Goal: Information Seeking & Learning: Learn about a topic

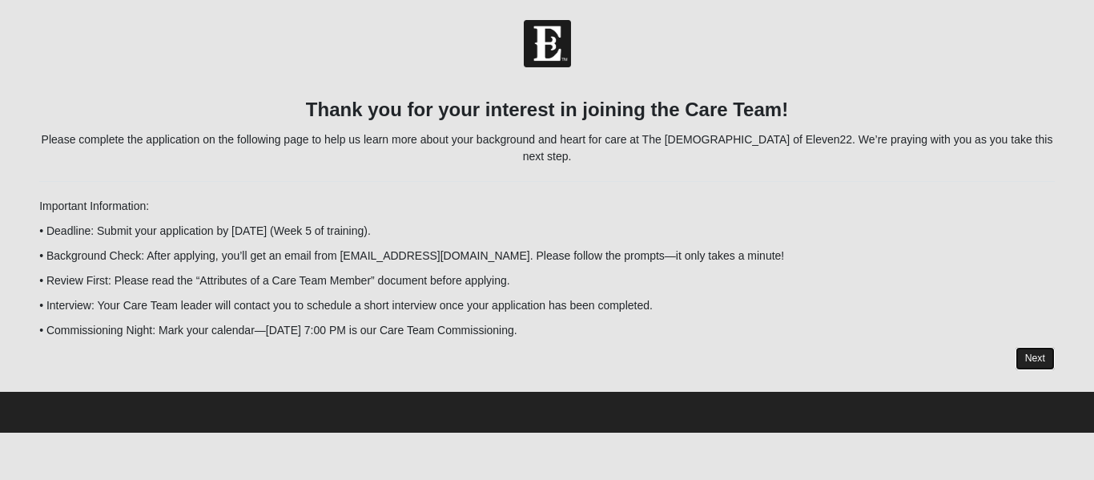
click at [1048, 347] on link "Next" at bounding box center [1035, 358] width 39 height 23
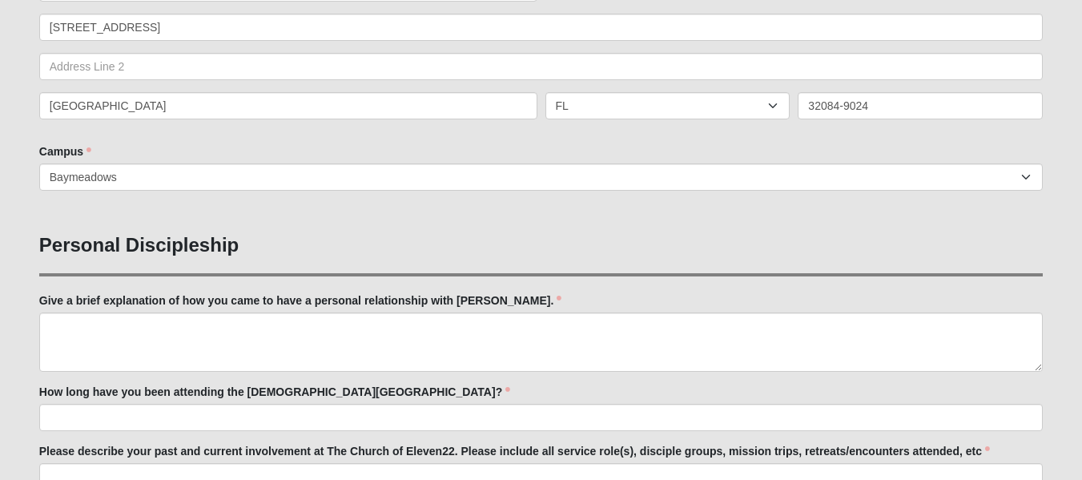
scroll to position [412, 0]
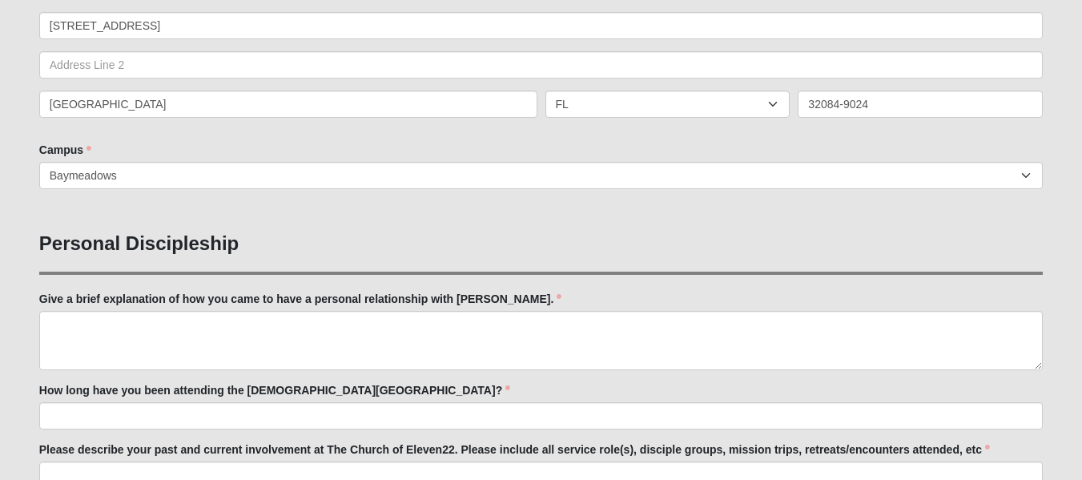
click at [423, 50] on div "Countries United States ------------------------ Afghanistan Aland Islands Alba…" at bounding box center [541, 51] width 1004 height 157
click at [538, 239] on h3 "Personal Discipleship" at bounding box center [541, 243] width 1004 height 23
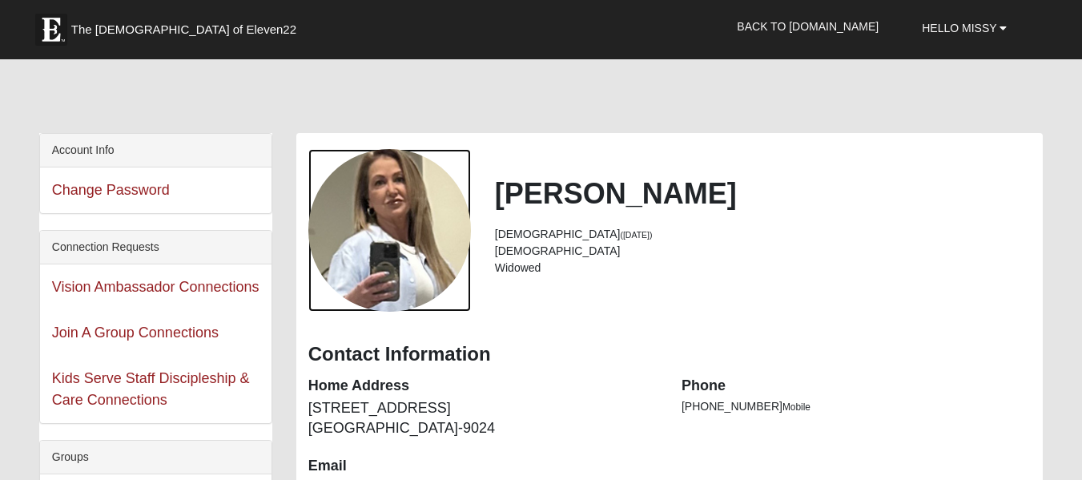
click at [423, 268] on div "View Fullsize Photo" at bounding box center [389, 230] width 163 height 163
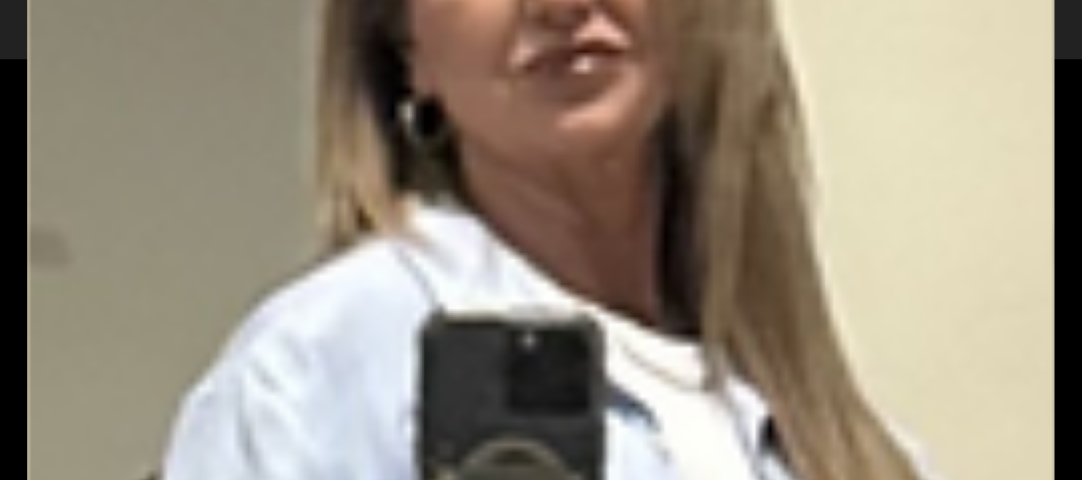
click at [423, 268] on div "View Fullsize Photo" at bounding box center [541, 240] width 1028 height 1028
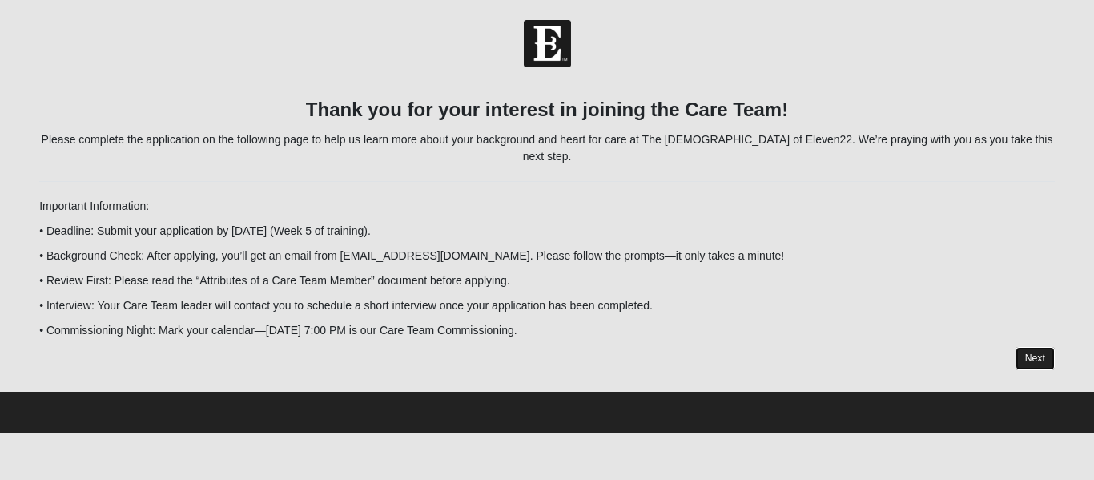
click at [1032, 347] on link "Next" at bounding box center [1035, 358] width 39 height 23
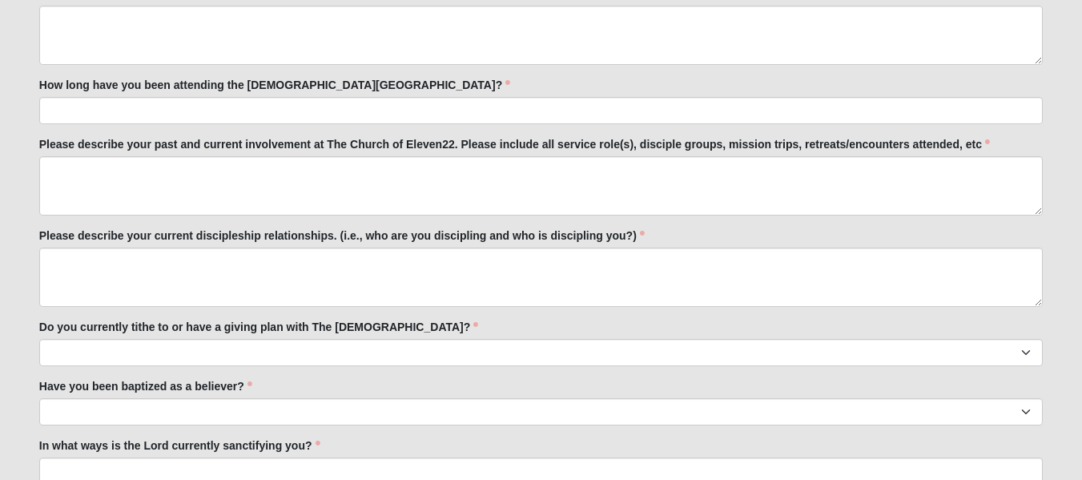
scroll to position [722, 0]
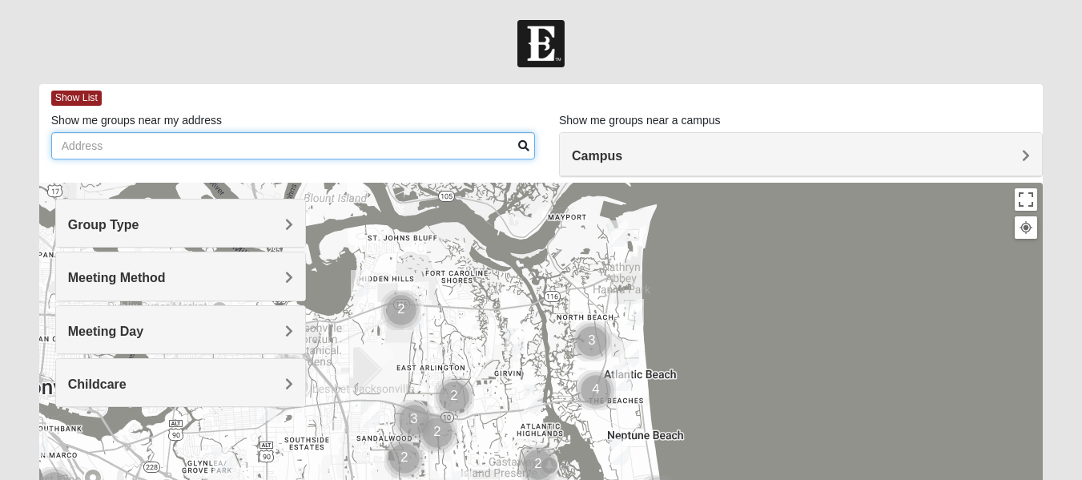
click at [368, 146] on input "Show me groups near my address" at bounding box center [293, 145] width 484 height 27
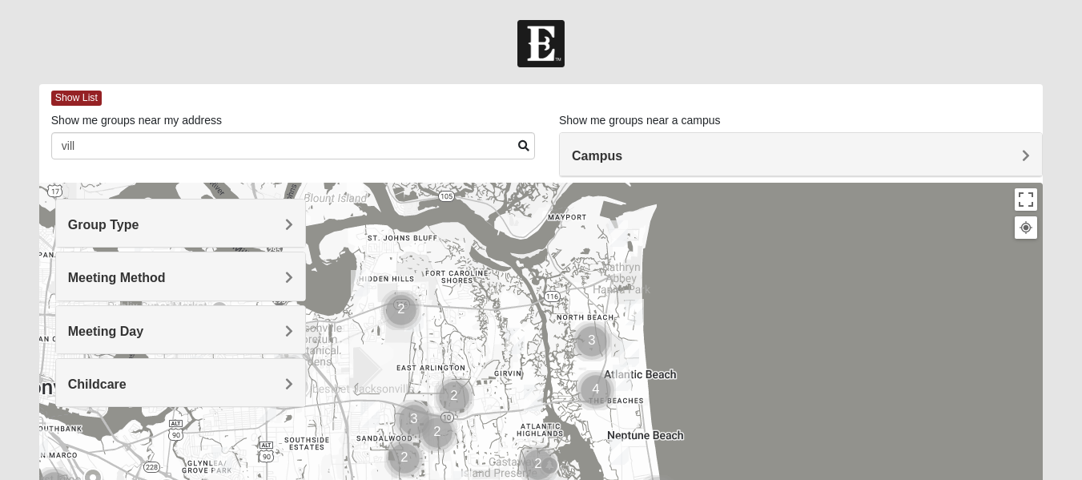
click at [139, 229] on span "Group Type" at bounding box center [103, 225] width 71 height 14
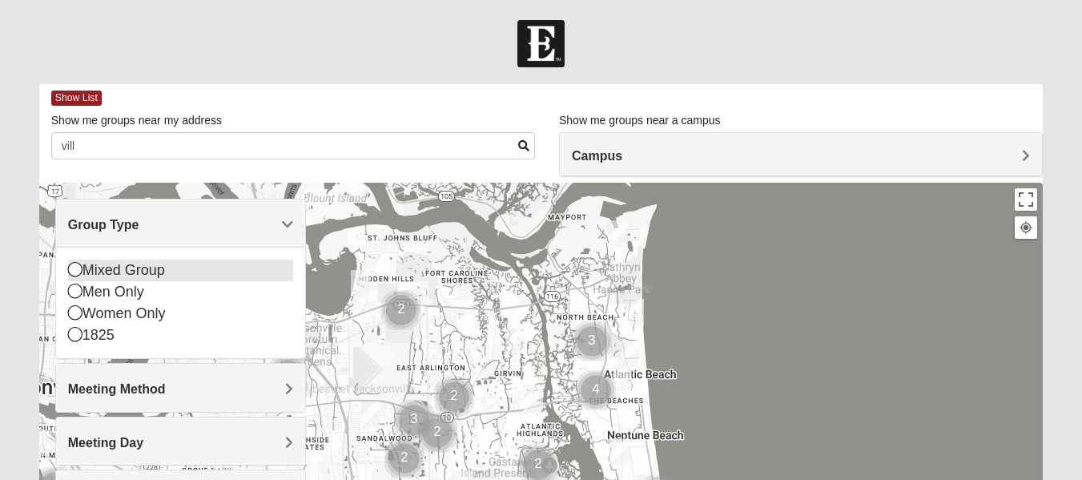
click at [280, 280] on div "Mixed Group" at bounding box center [180, 271] width 225 height 22
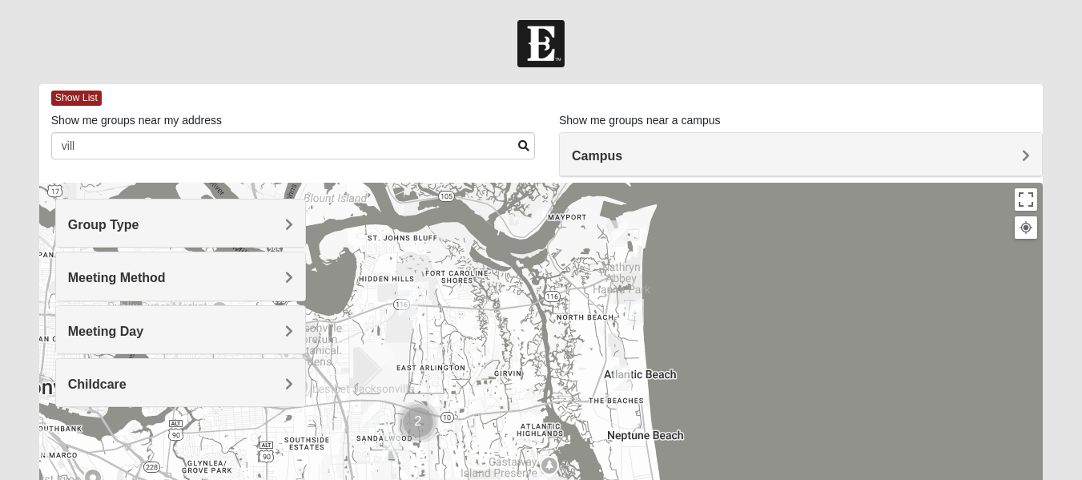
click at [622, 156] on span "Campus" at bounding box center [597, 156] width 50 height 14
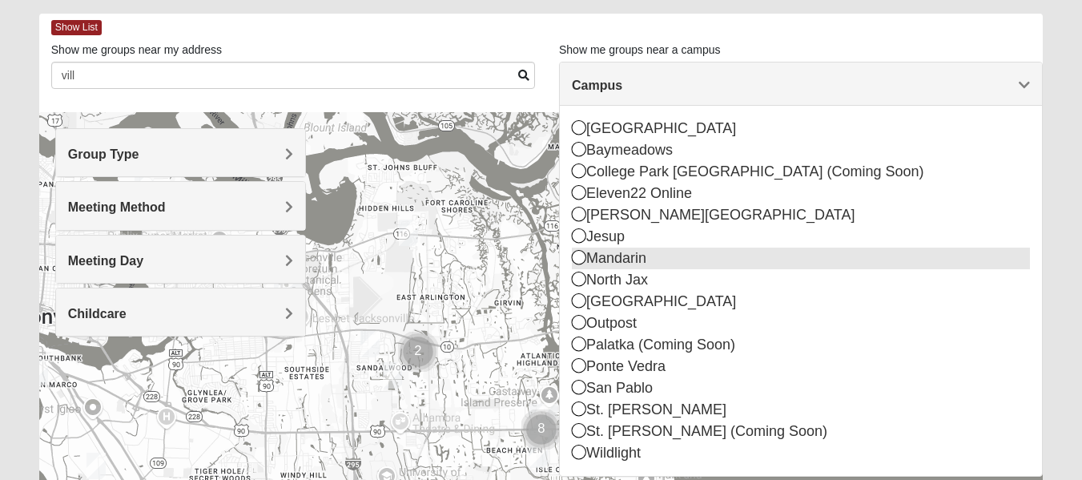
scroll to position [96, 0]
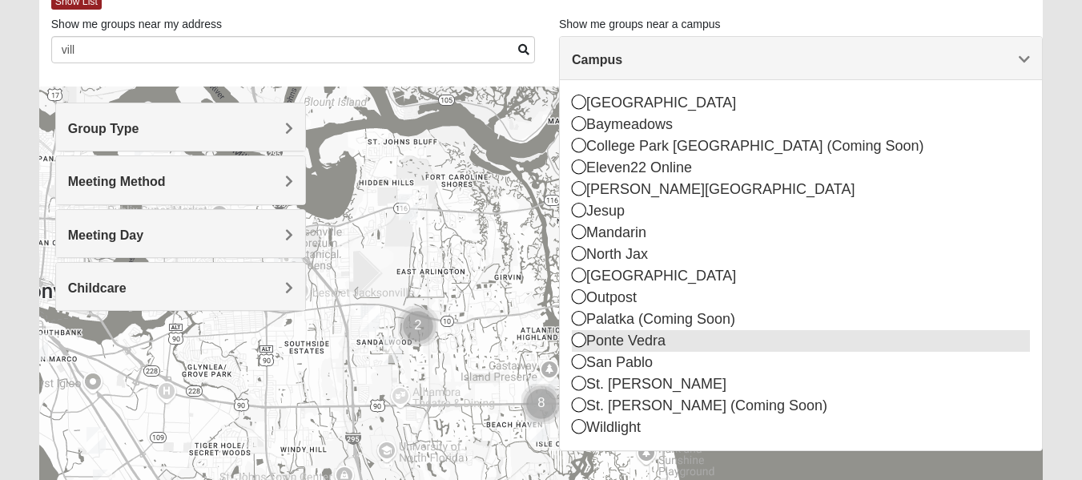
click at [740, 340] on div "Ponte Vedra" at bounding box center [801, 341] width 458 height 22
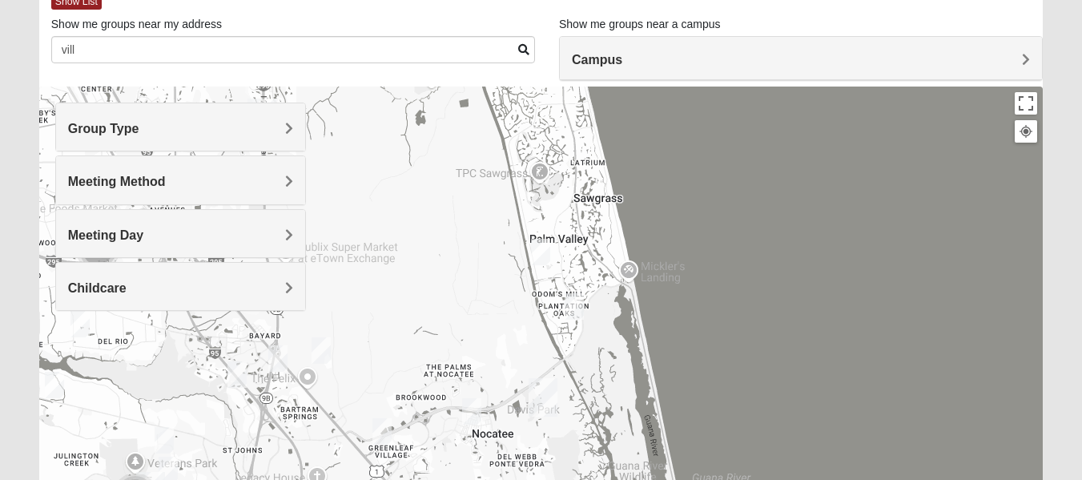
click at [284, 192] on div "Meeting Method" at bounding box center [180, 179] width 249 height 47
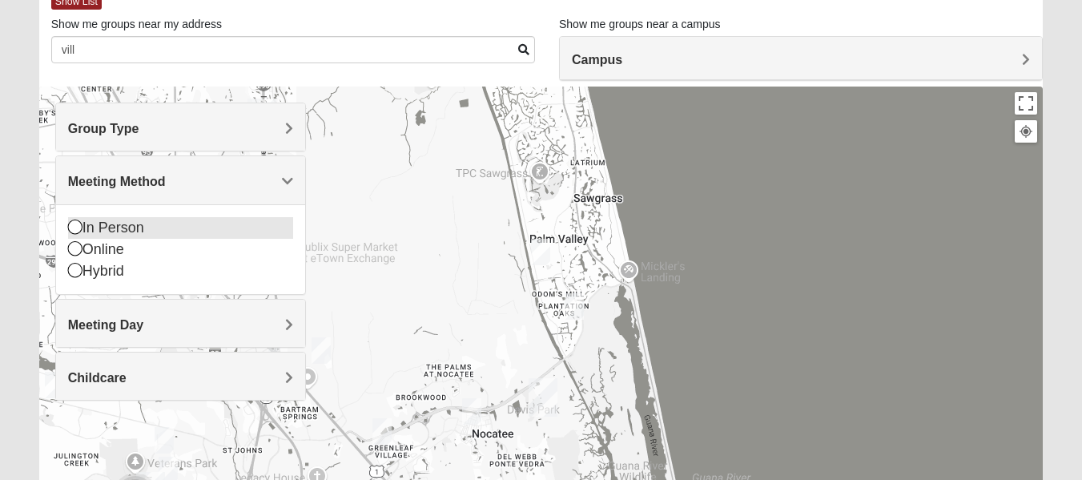
click at [264, 237] on div "In Person" at bounding box center [180, 228] width 225 height 22
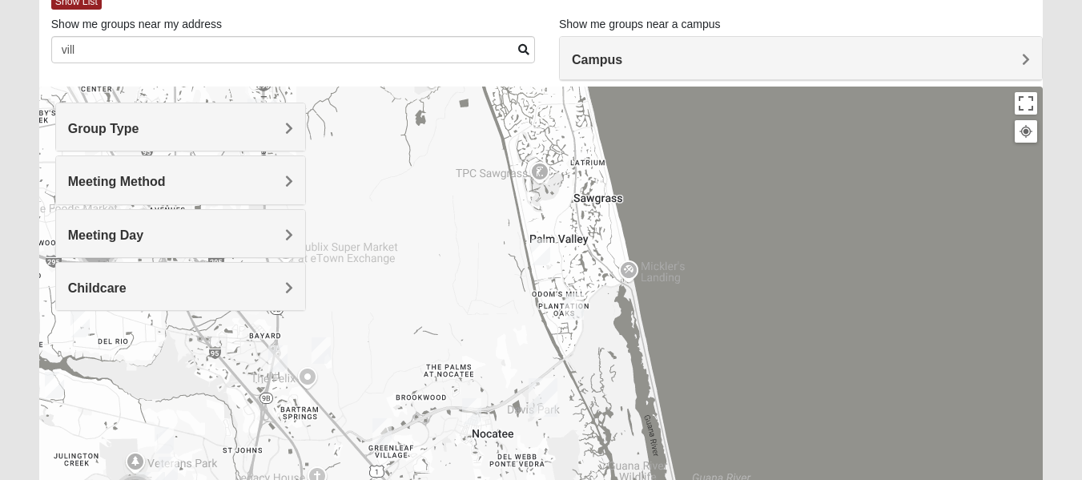
click at [283, 237] on h4 "Meeting Day" at bounding box center [180, 234] width 225 height 15
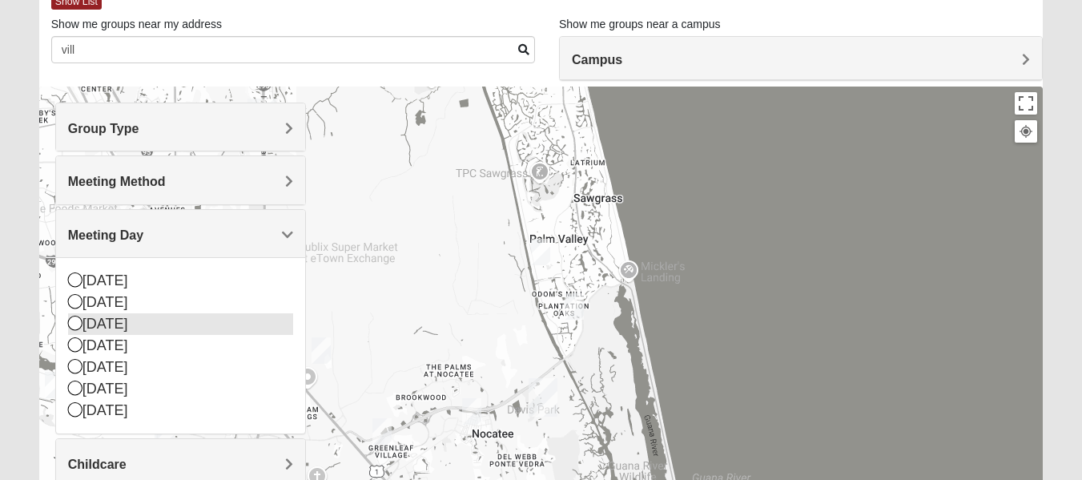
click at [264, 324] on div "[DATE]" at bounding box center [180, 324] width 225 height 22
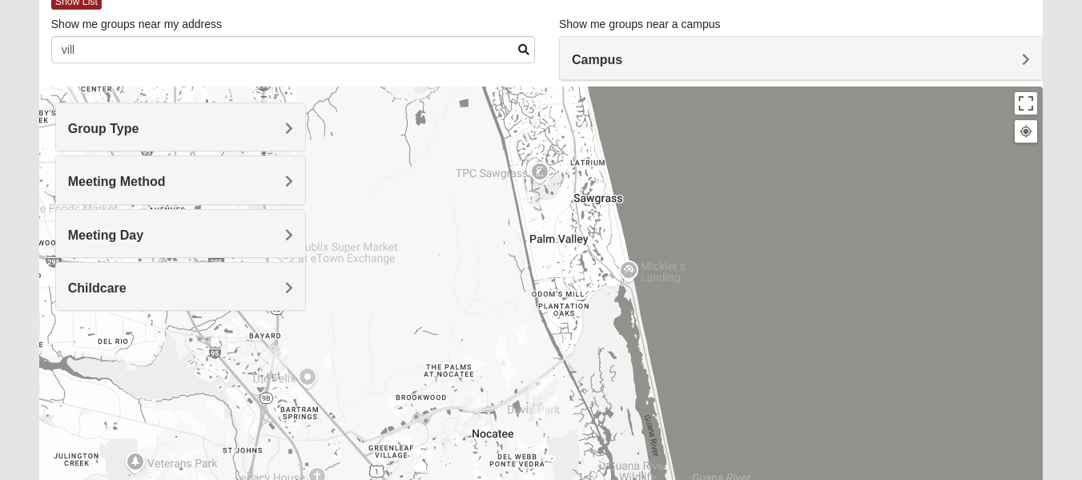
click at [298, 283] on div "Childcare" at bounding box center [180, 286] width 249 height 47
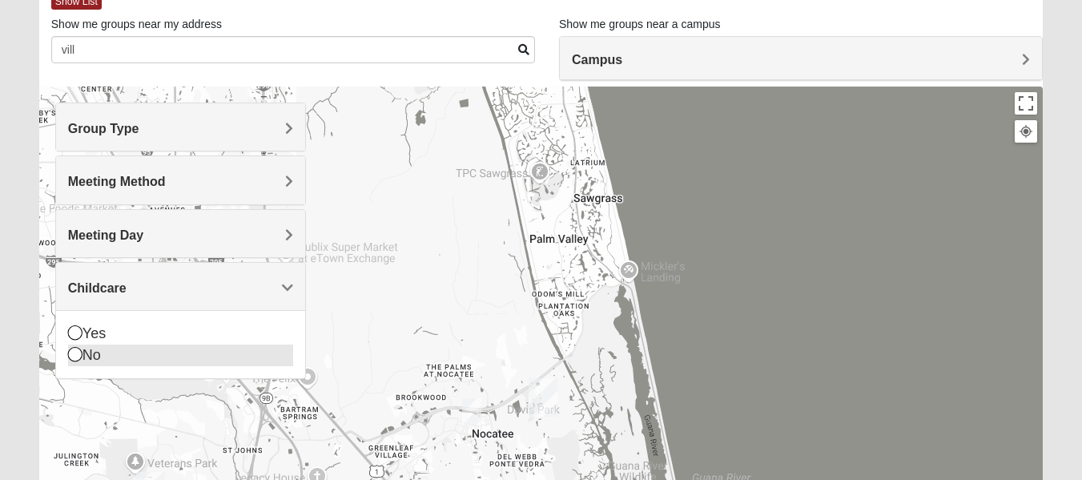
click at [284, 354] on div "No" at bounding box center [180, 355] width 225 height 22
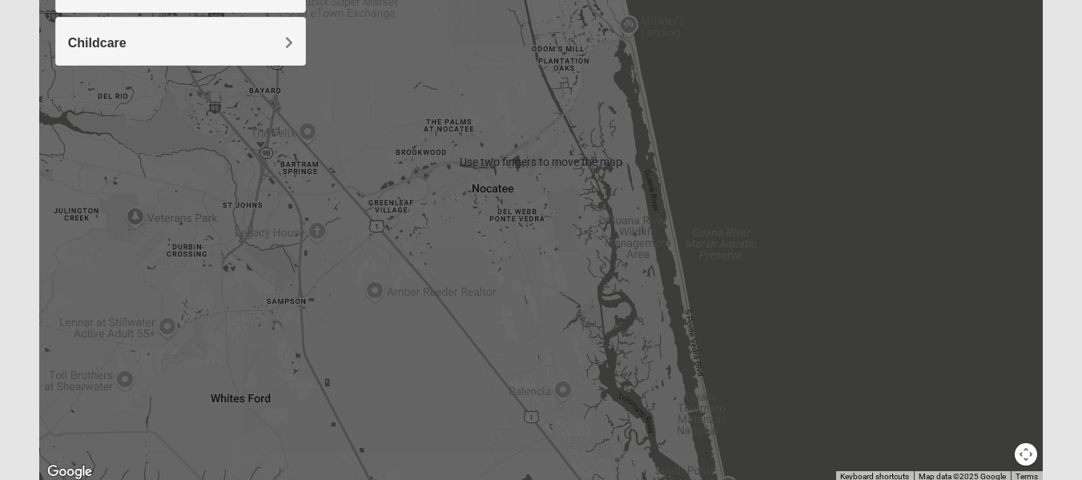
scroll to position [343, 0]
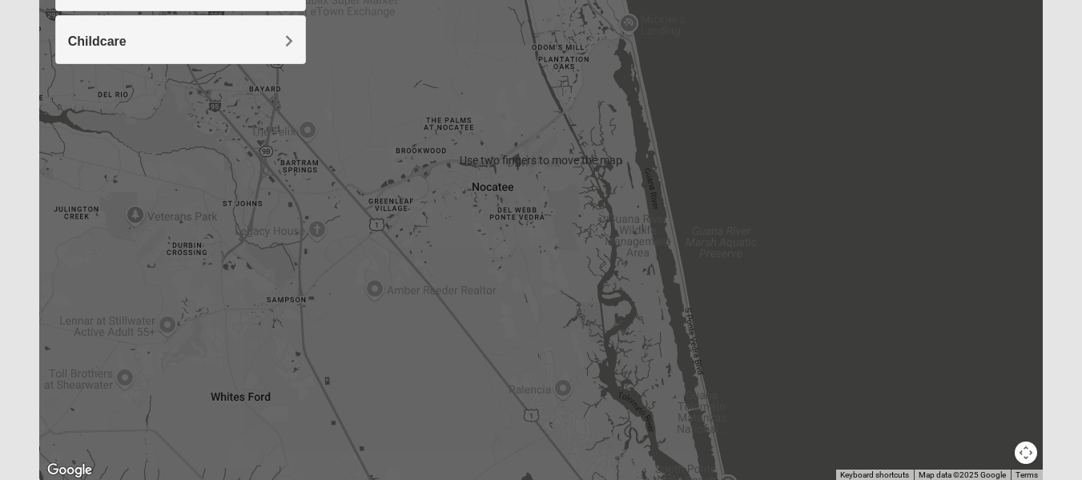
click at [664, 252] on div at bounding box center [541, 160] width 1004 height 641
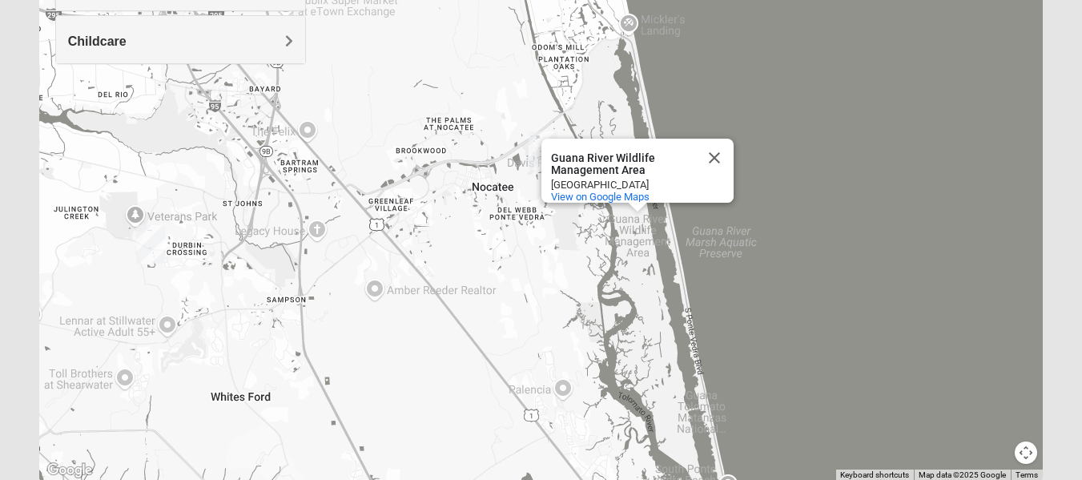
click at [775, 306] on div "[GEOGRAPHIC_DATA] [GEOGRAPHIC_DATA] [GEOGRAPHIC_DATA] View on Google Maps" at bounding box center [541, 160] width 1004 height 641
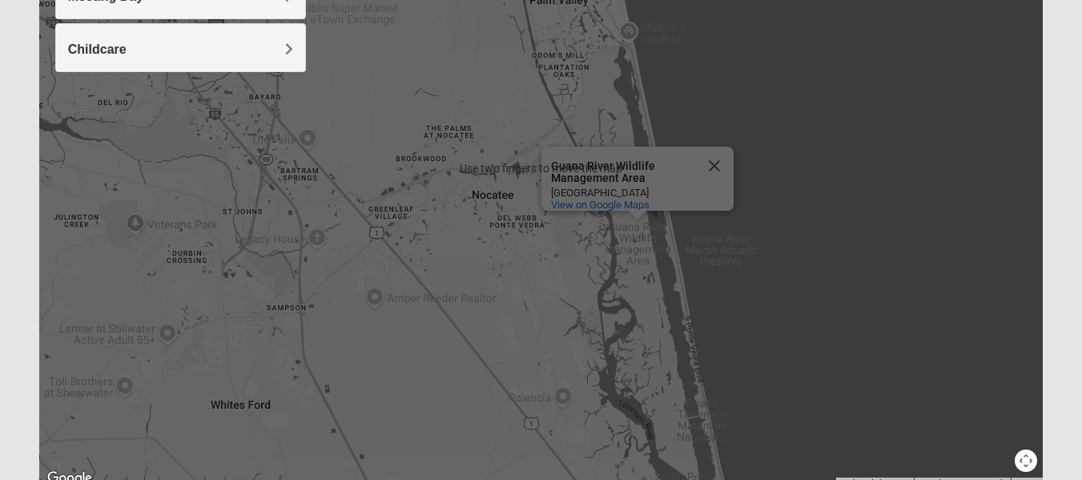
scroll to position [336, 0]
click at [624, 198] on span "View on Google Maps" at bounding box center [600, 204] width 99 height 12
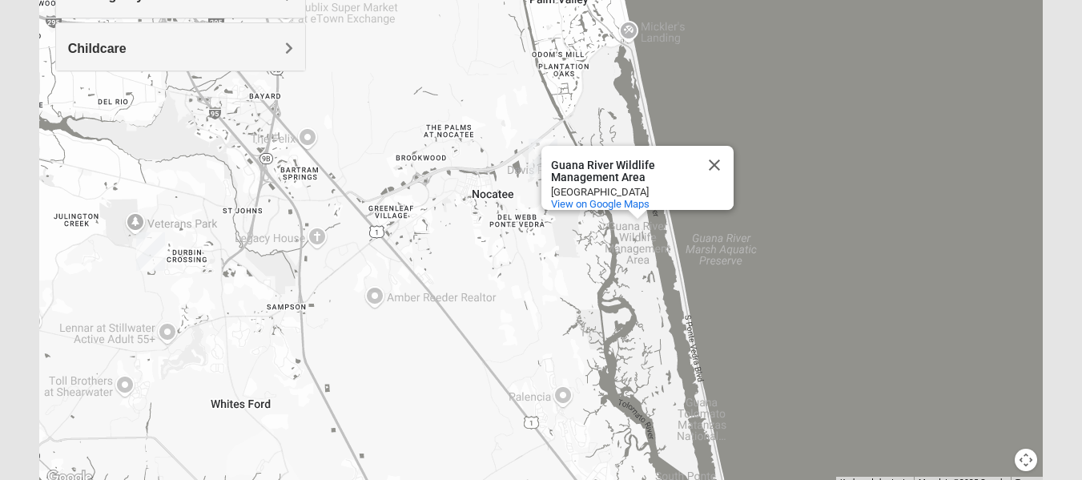
click at [589, 291] on div "[GEOGRAPHIC_DATA] [GEOGRAPHIC_DATA] [GEOGRAPHIC_DATA] View on Google Maps" at bounding box center [541, 167] width 1004 height 641
click at [516, 302] on div "[GEOGRAPHIC_DATA] [GEOGRAPHIC_DATA] [GEOGRAPHIC_DATA] View on Google Maps" at bounding box center [541, 167] width 1004 height 641
click at [714, 165] on button "Close" at bounding box center [714, 165] width 38 height 38
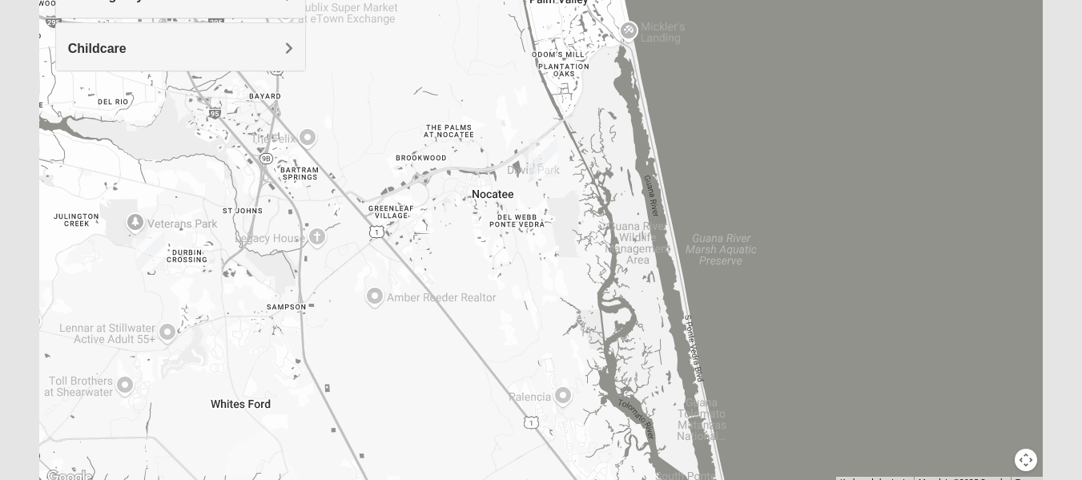
click at [542, 159] on img "Ponte Vedra" at bounding box center [543, 157] width 42 height 51
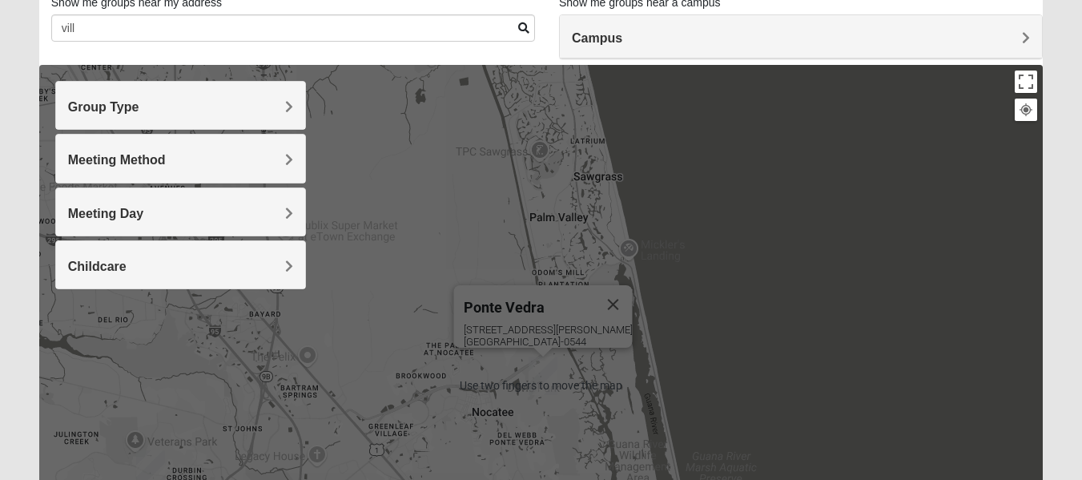
scroll to position [99, 0]
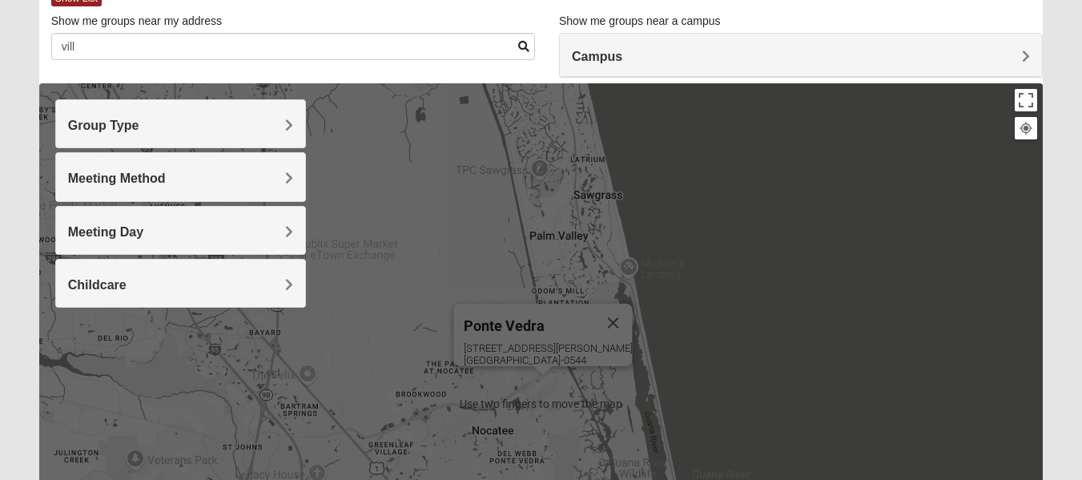
click at [281, 130] on h4 "Group Type" at bounding box center [180, 125] width 225 height 15
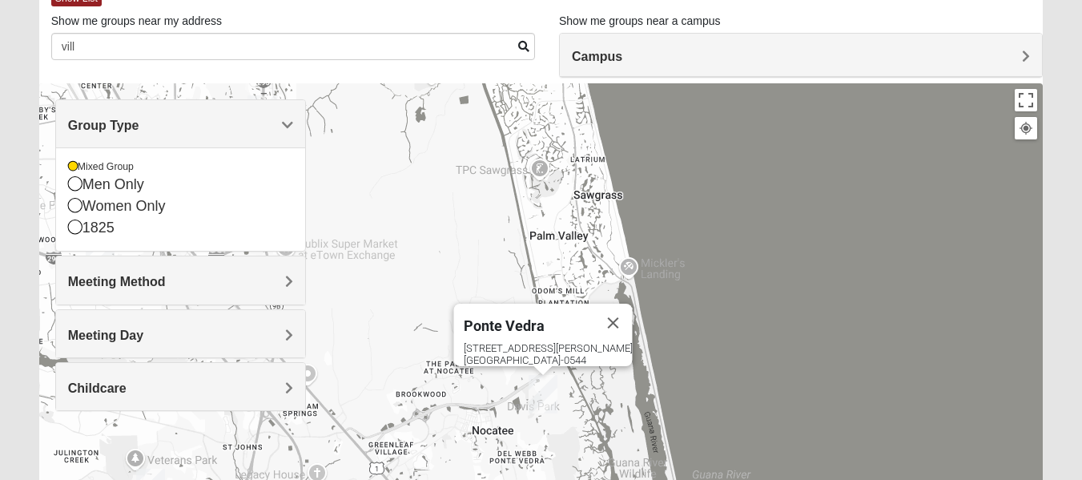
click at [426, 189] on div "[GEOGRAPHIC_DATA] [STREET_ADDRESS][PERSON_NAME][PERSON_NAME]" at bounding box center [541, 403] width 1004 height 641
click at [642, 202] on div "[GEOGRAPHIC_DATA] [STREET_ADDRESS][PERSON_NAME][PERSON_NAME]" at bounding box center [541, 403] width 1004 height 641
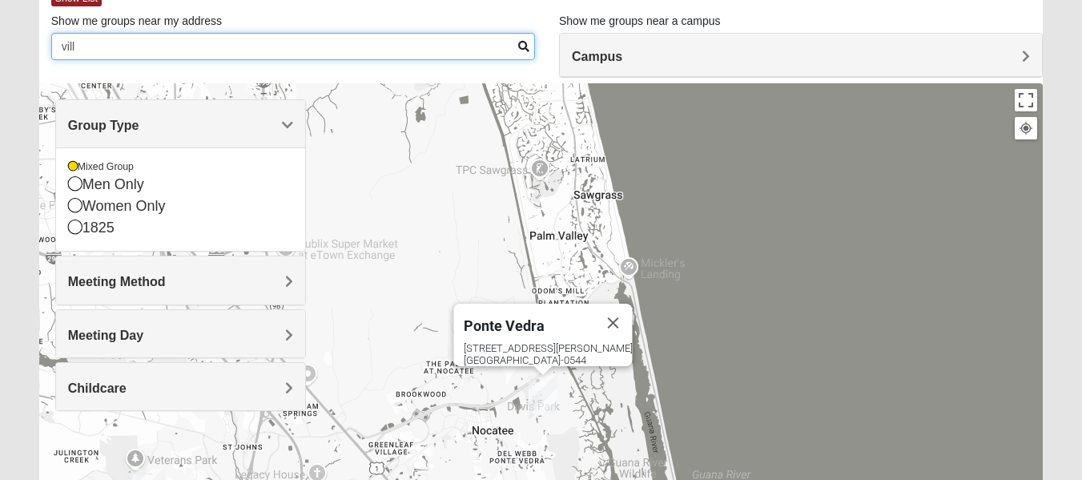
click at [460, 49] on input "vill" at bounding box center [293, 46] width 484 height 27
type input "v"
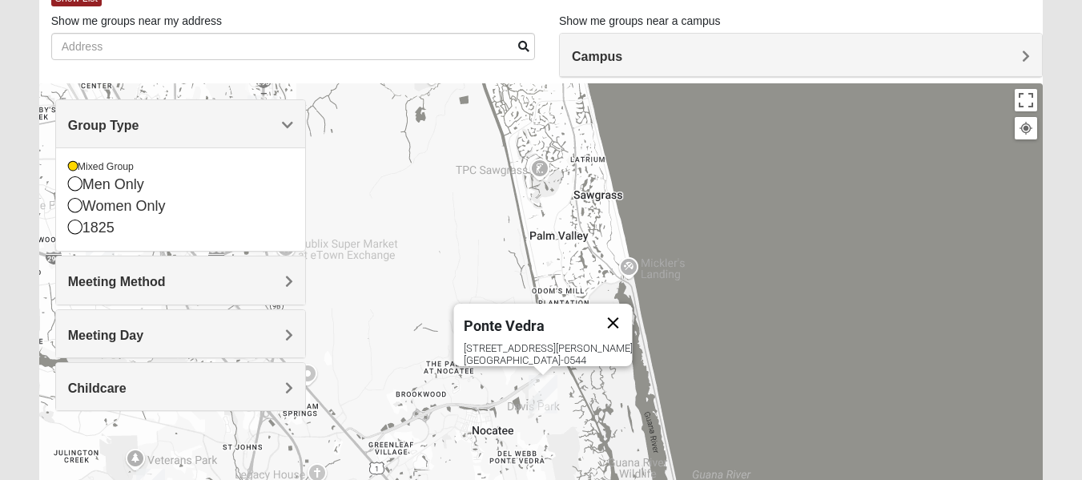
click at [615, 315] on button "Close" at bounding box center [613, 323] width 38 height 38
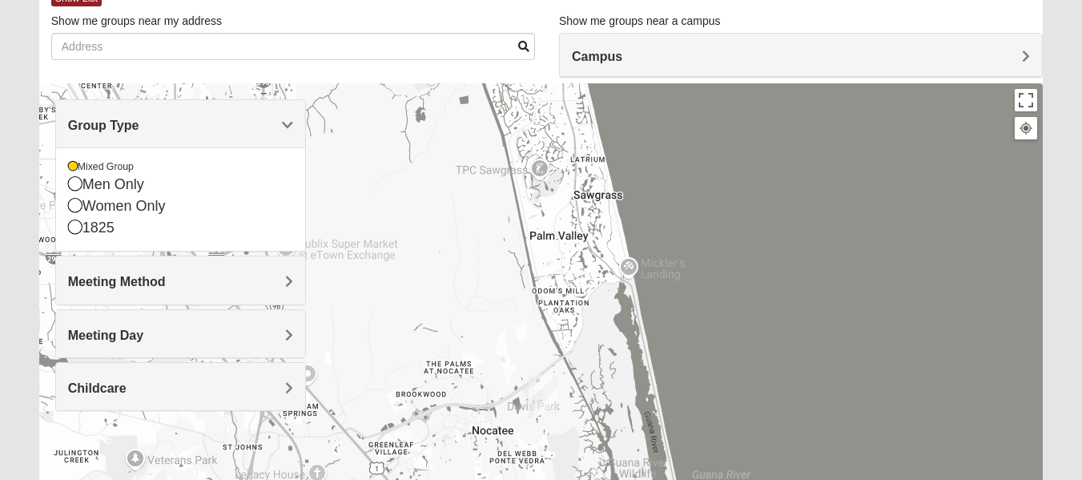
click at [139, 131] on span "Group Type" at bounding box center [103, 126] width 71 height 14
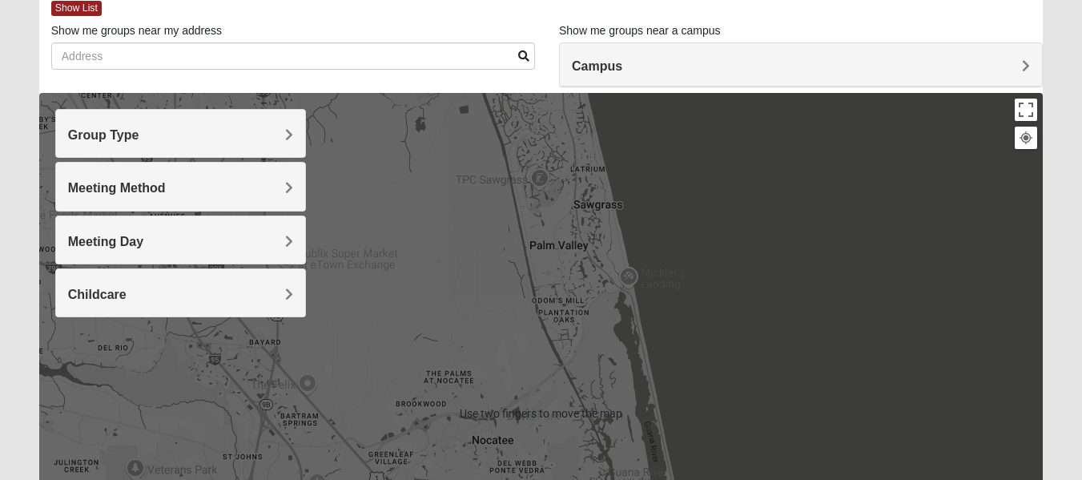
scroll to position [96, 0]
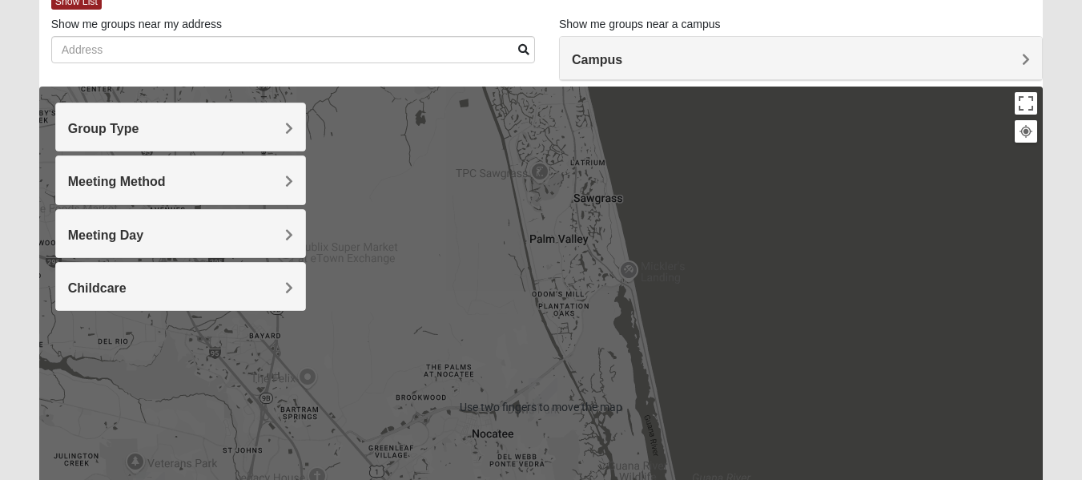
click at [284, 135] on h4 "Group Type" at bounding box center [180, 128] width 225 height 15
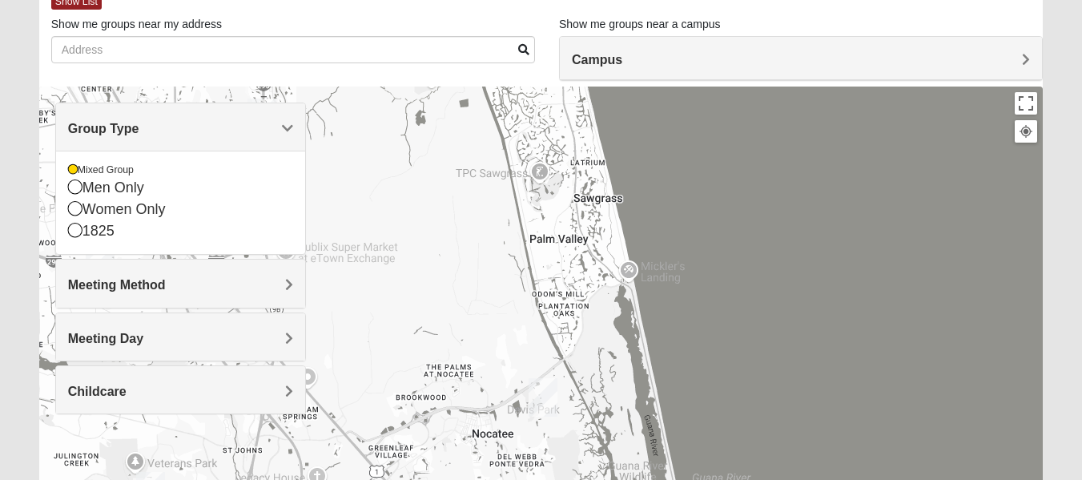
click at [289, 293] on div "Meeting Method" at bounding box center [180, 283] width 249 height 47
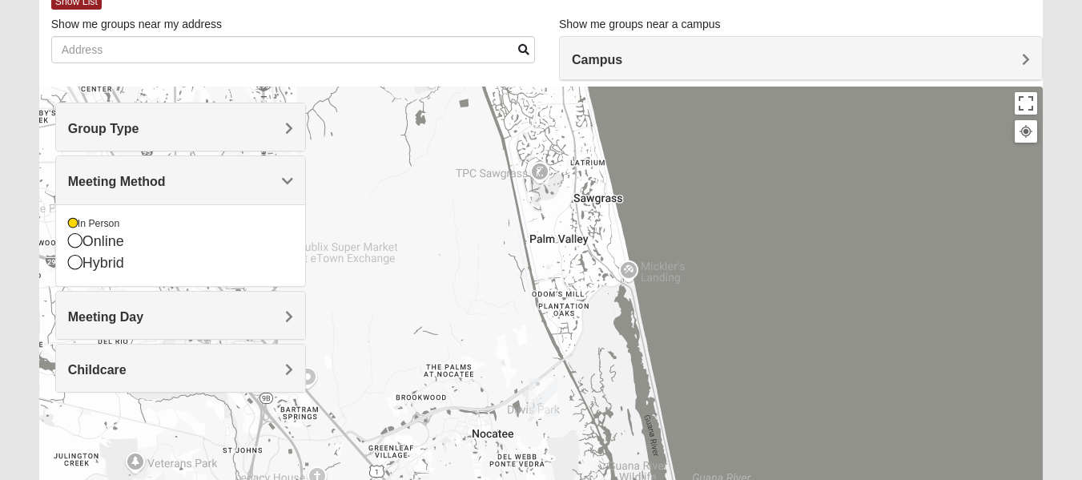
click at [277, 316] on h4 "Meeting Day" at bounding box center [180, 316] width 225 height 15
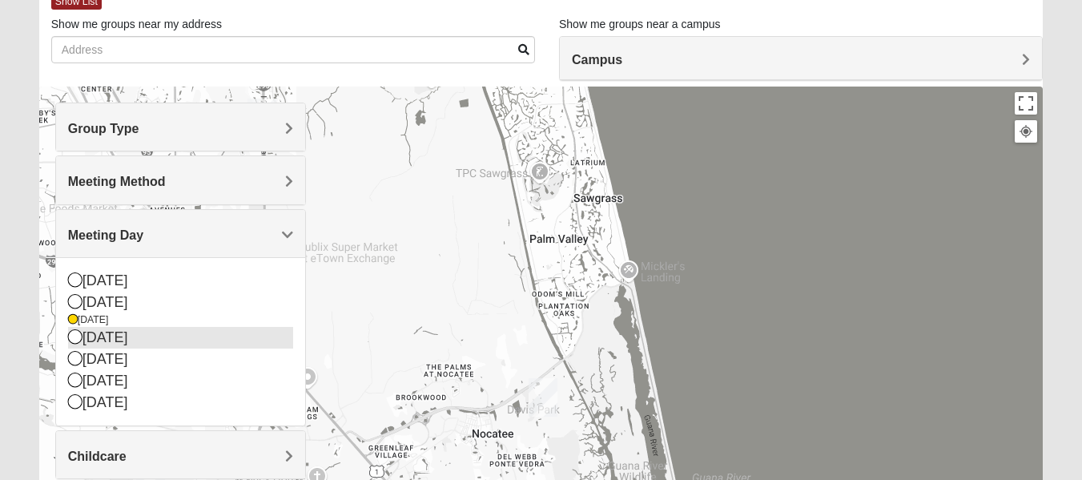
click at [70, 329] on icon at bounding box center [75, 336] width 14 height 14
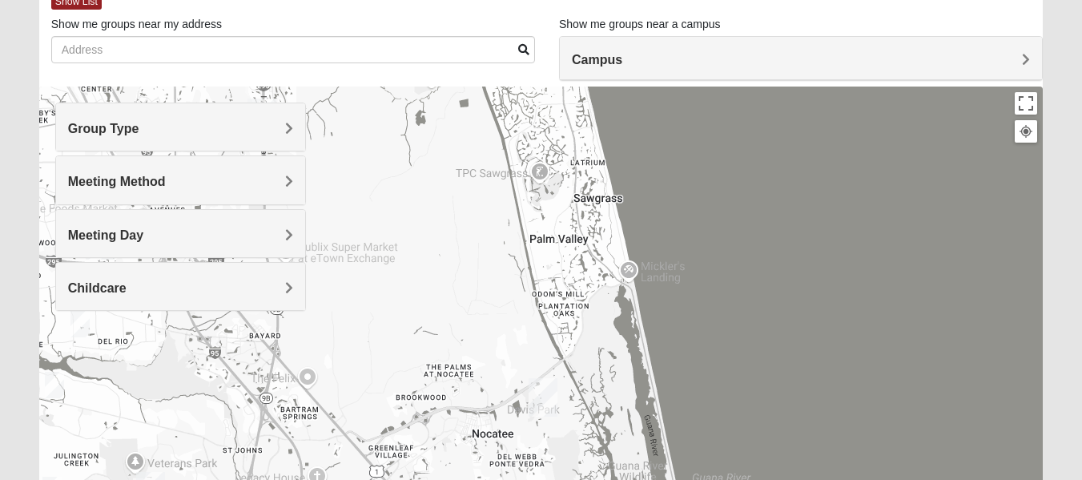
click at [283, 237] on h4 "Meeting Day" at bounding box center [180, 234] width 225 height 15
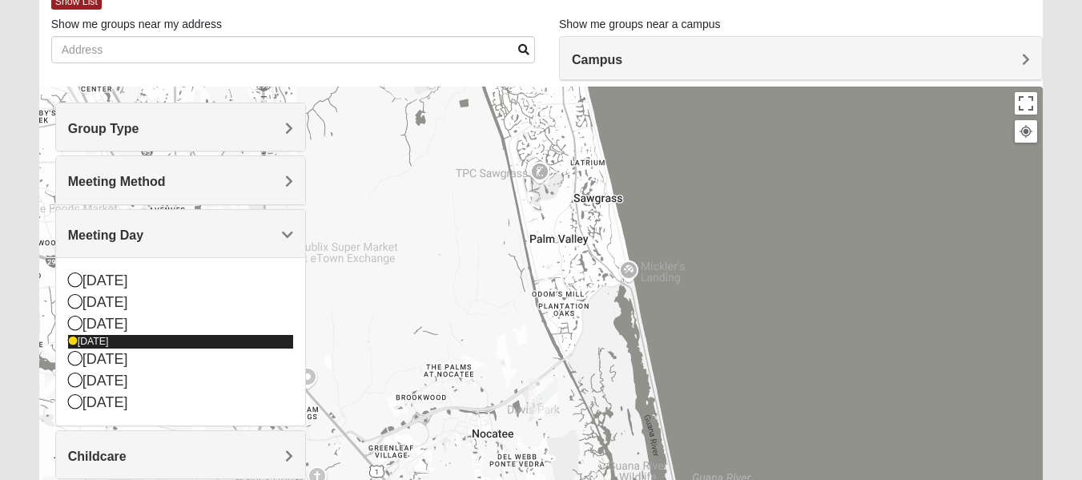
click at [69, 341] on icon at bounding box center [73, 341] width 10 height 10
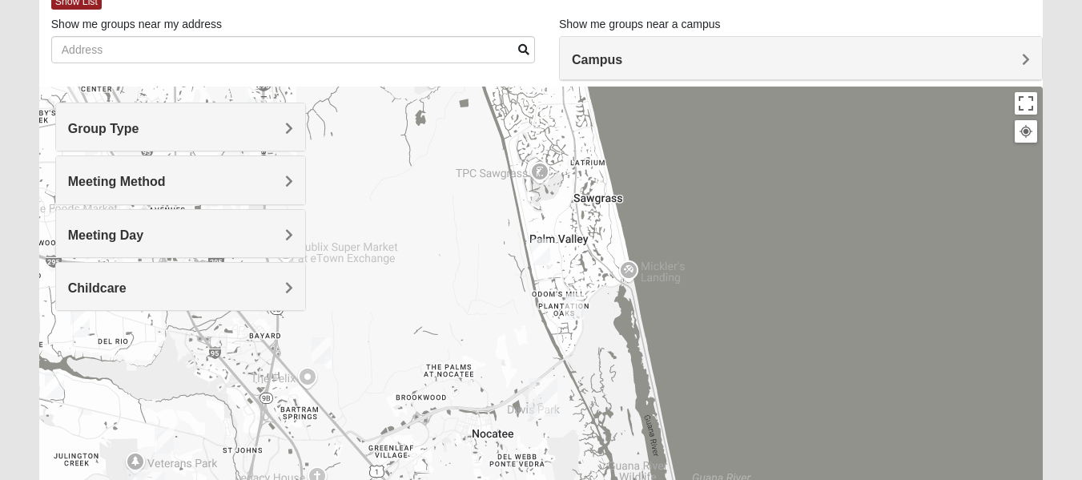
click at [296, 230] on div "Meeting Day" at bounding box center [180, 233] width 249 height 47
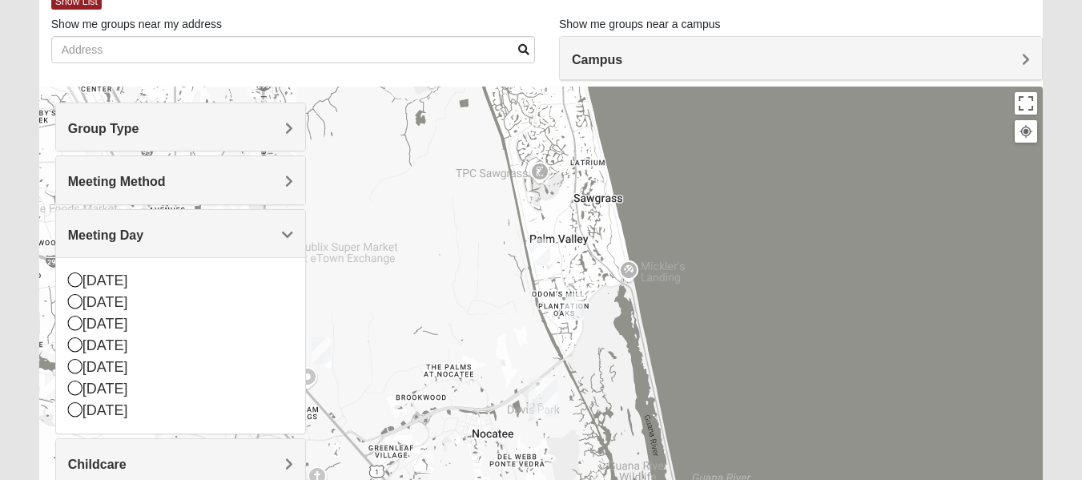
click at [371, 309] on div at bounding box center [541, 407] width 1004 height 641
click at [223, 241] on h4 "Meeting Day" at bounding box center [180, 234] width 225 height 15
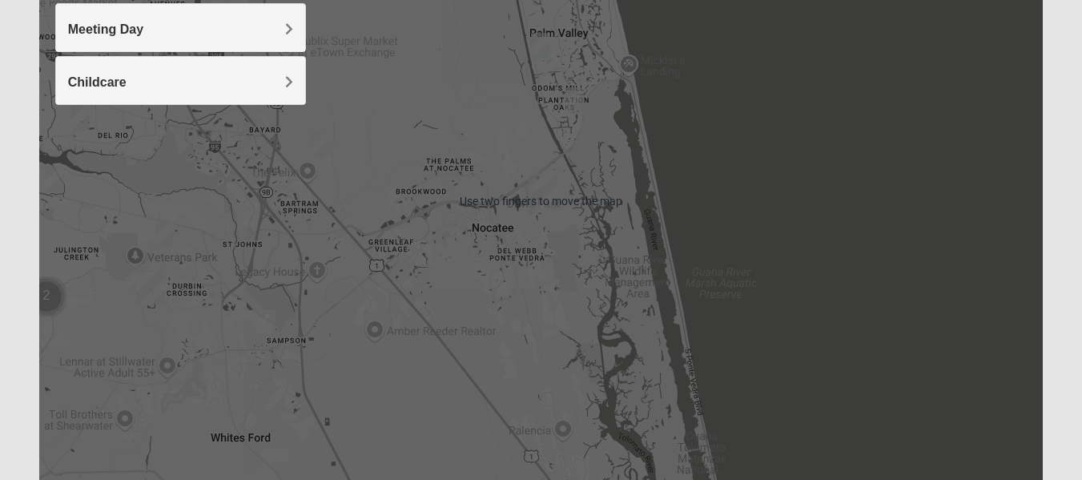
scroll to position [306, 0]
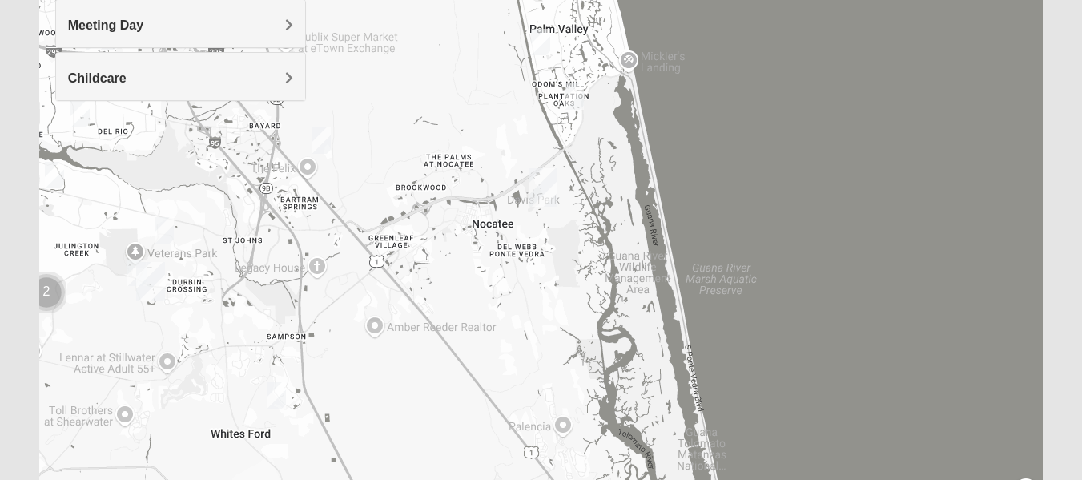
click at [578, 97] on img "Mixed Reed 32081" at bounding box center [574, 96] width 32 height 39
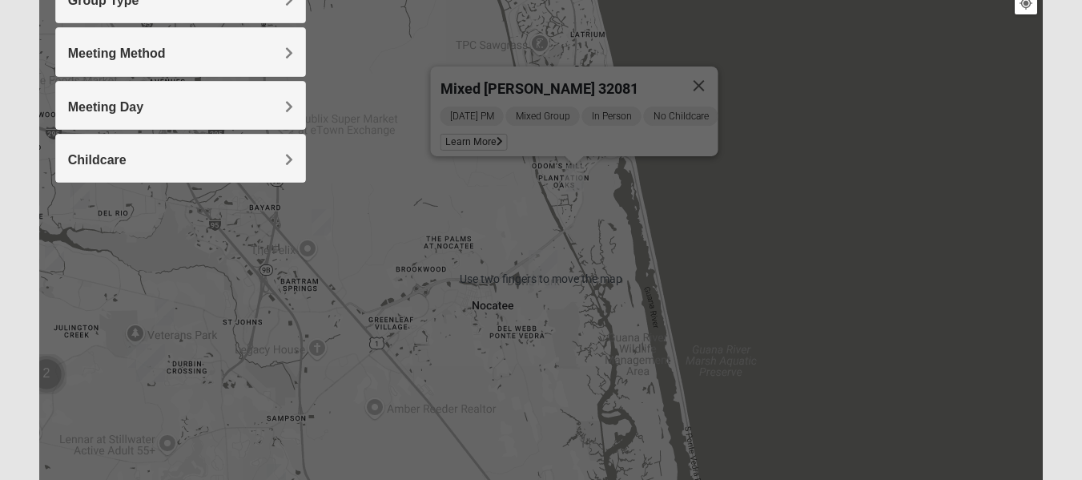
scroll to position [223, 0]
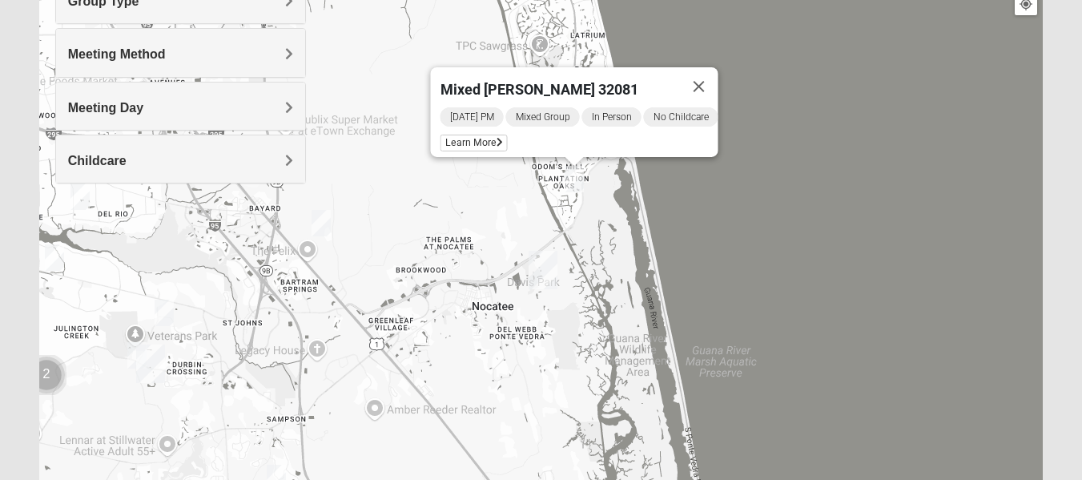
click at [538, 272] on img "Ponte Vedra" at bounding box center [543, 269] width 42 height 51
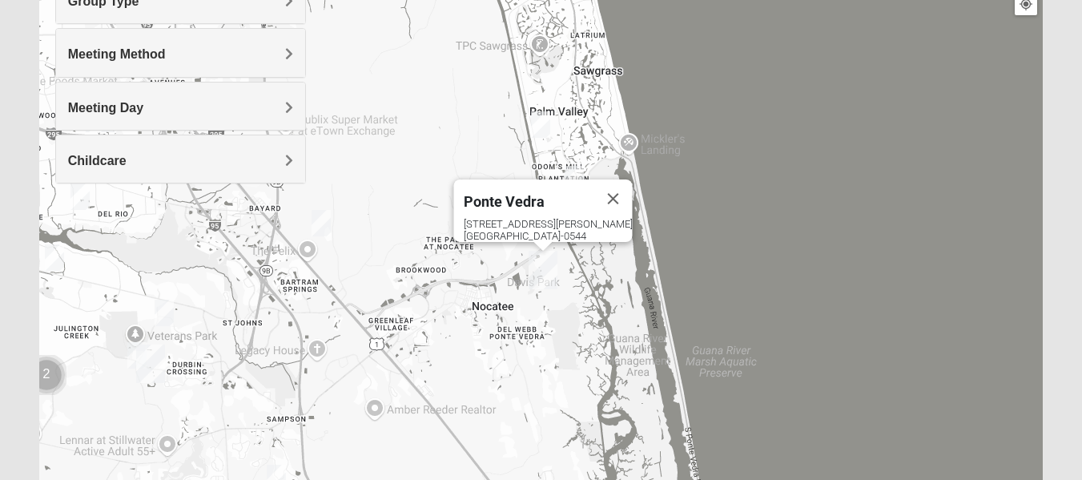
click at [713, 225] on div "[GEOGRAPHIC_DATA] [STREET_ADDRESS][PERSON_NAME][PERSON_NAME]" at bounding box center [541, 279] width 1004 height 641
click at [615, 196] on button "Close" at bounding box center [613, 198] width 38 height 38
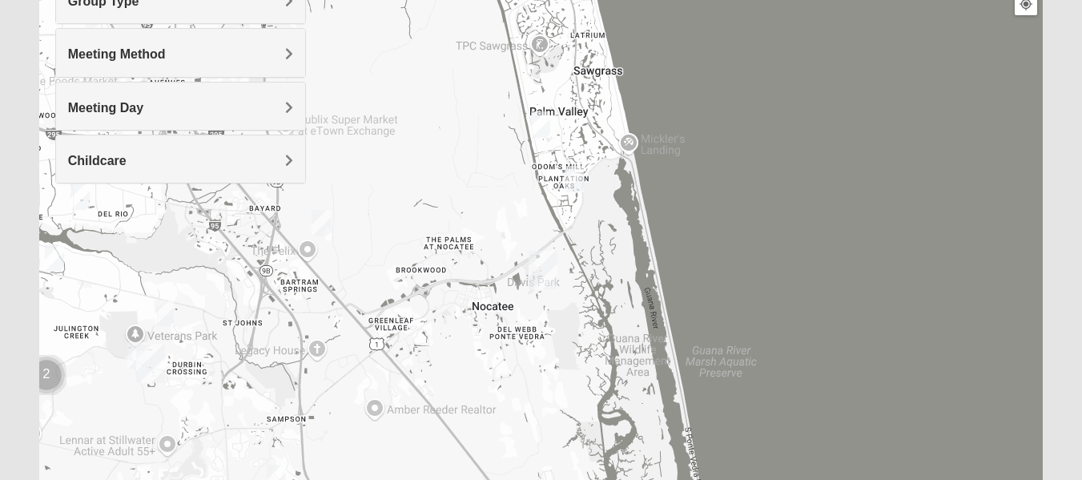
click at [543, 122] on img "Mixed Pate 32082" at bounding box center [541, 124] width 32 height 39
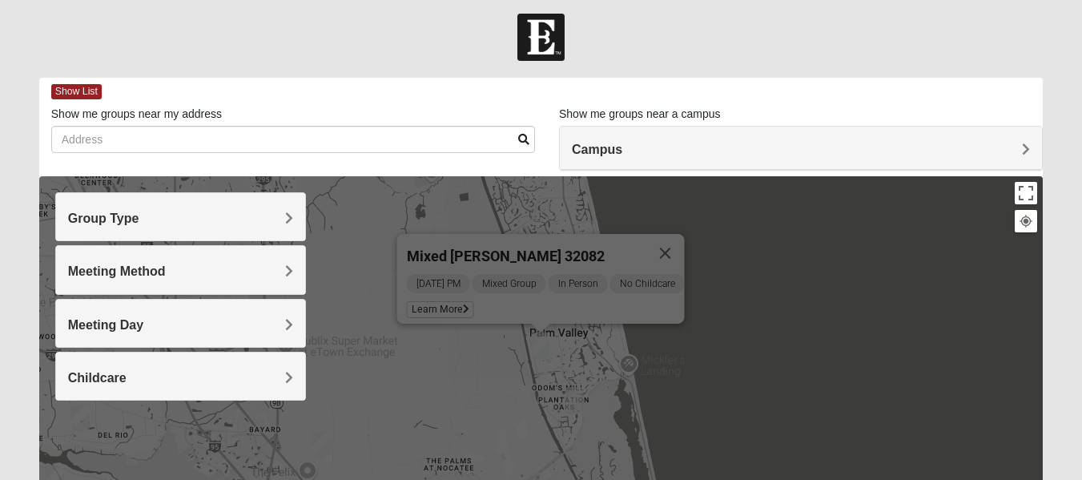
scroll to position [0, 0]
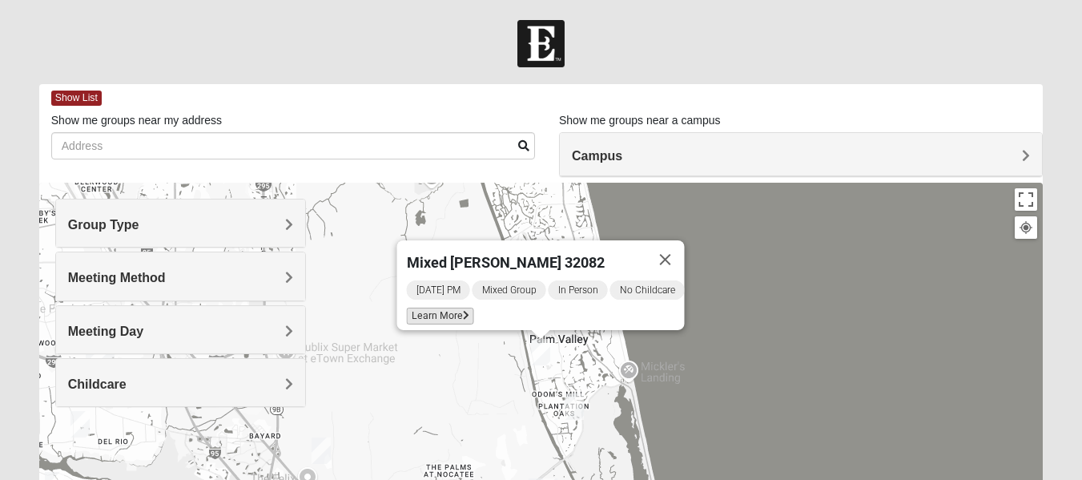
click at [450, 312] on span "Learn More" at bounding box center [439, 316] width 67 height 17
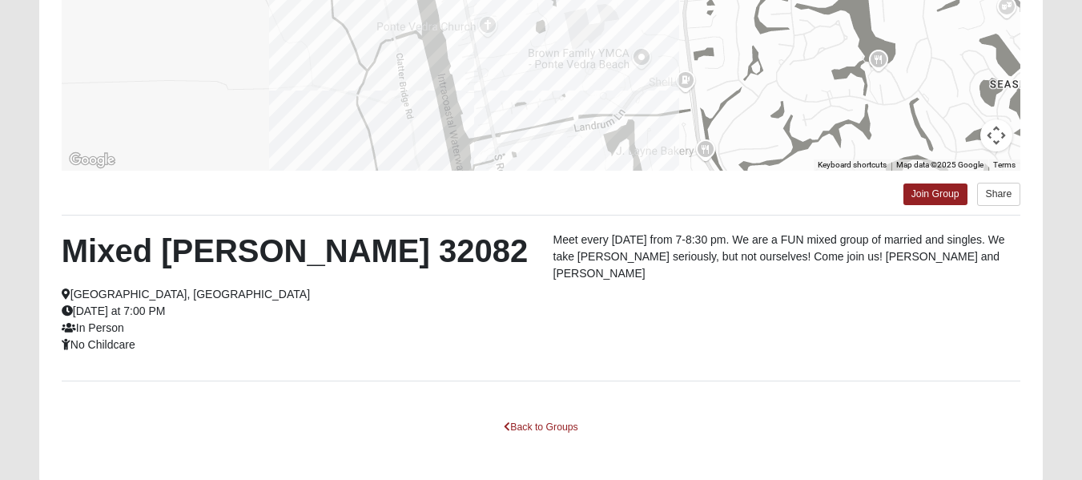
scroll to position [385, 0]
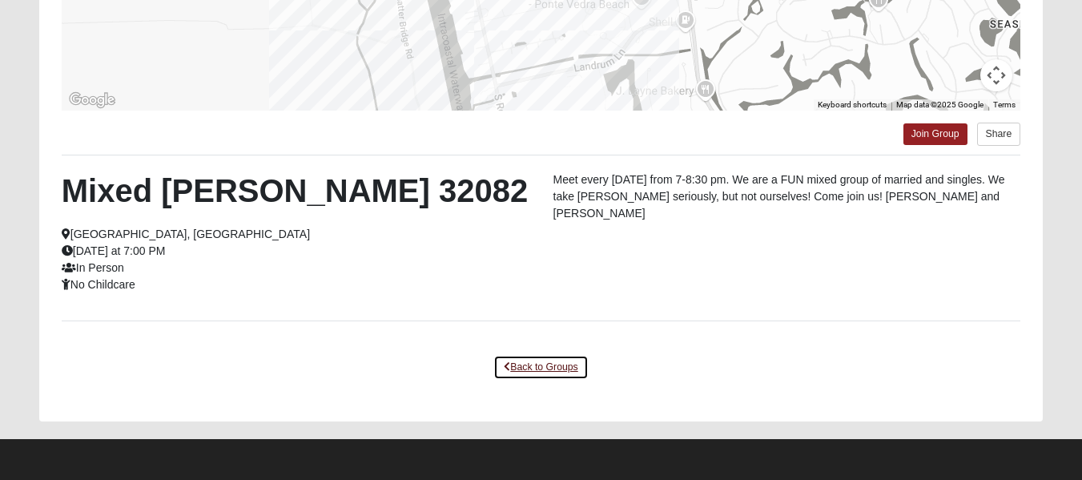
click at [545, 366] on link "Back to Groups" at bounding box center [540, 367] width 95 height 25
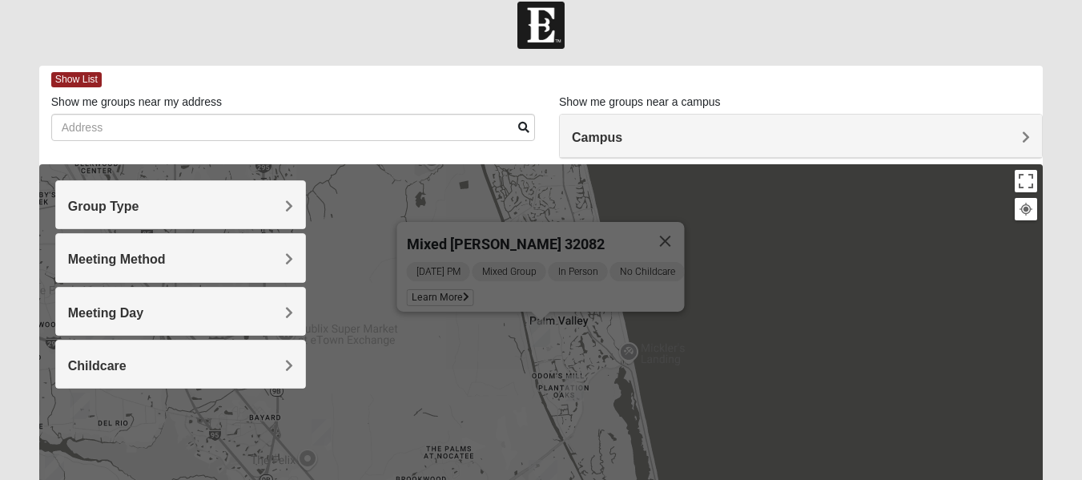
scroll to position [0, 0]
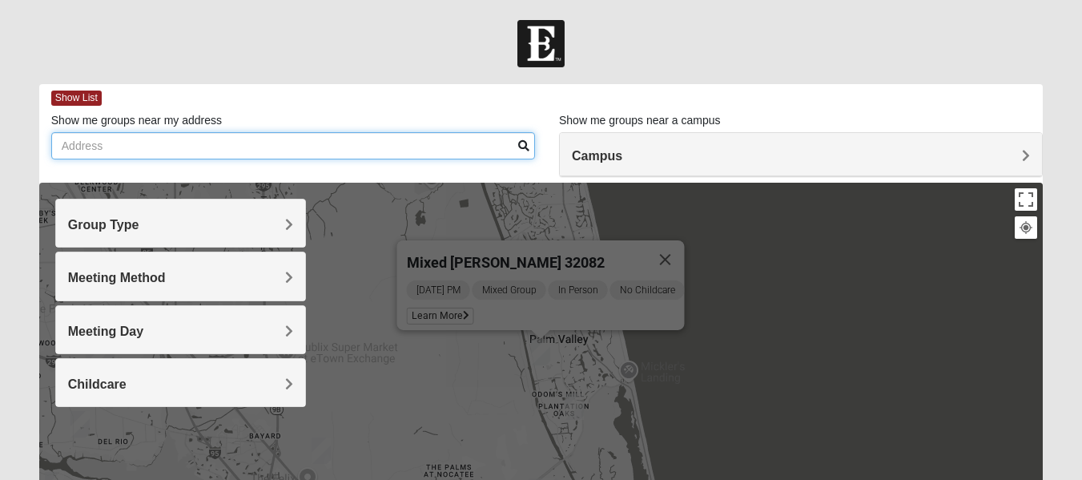
click at [256, 152] on input "Show me groups near my address" at bounding box center [293, 145] width 484 height 27
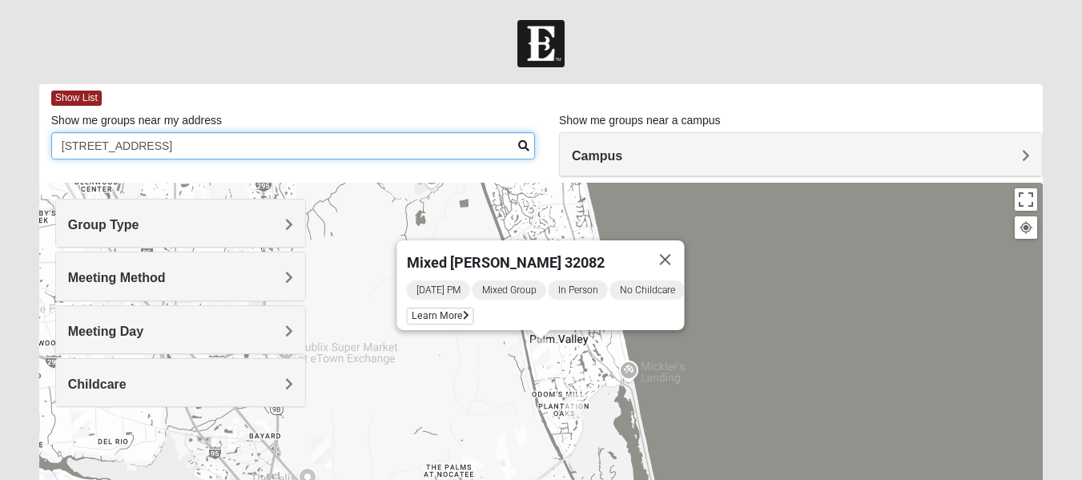
type input "[STREET_ADDRESS]"
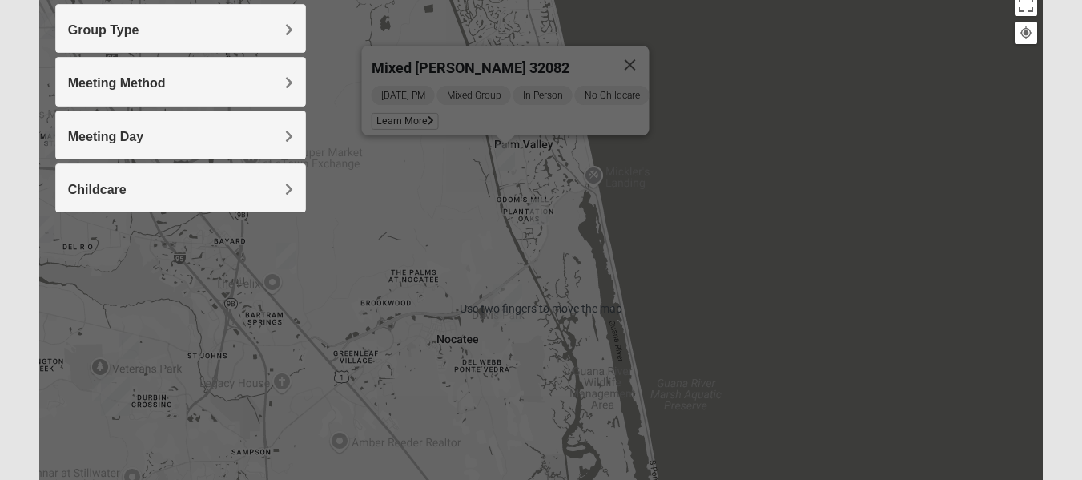
scroll to position [195, 0]
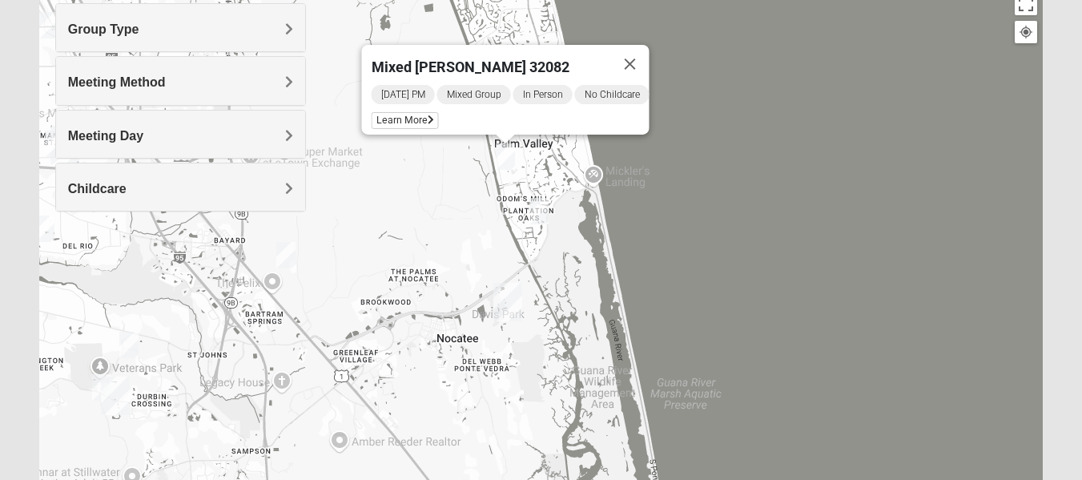
click at [541, 212] on img "Mixed Reed 32081" at bounding box center [539, 210] width 32 height 39
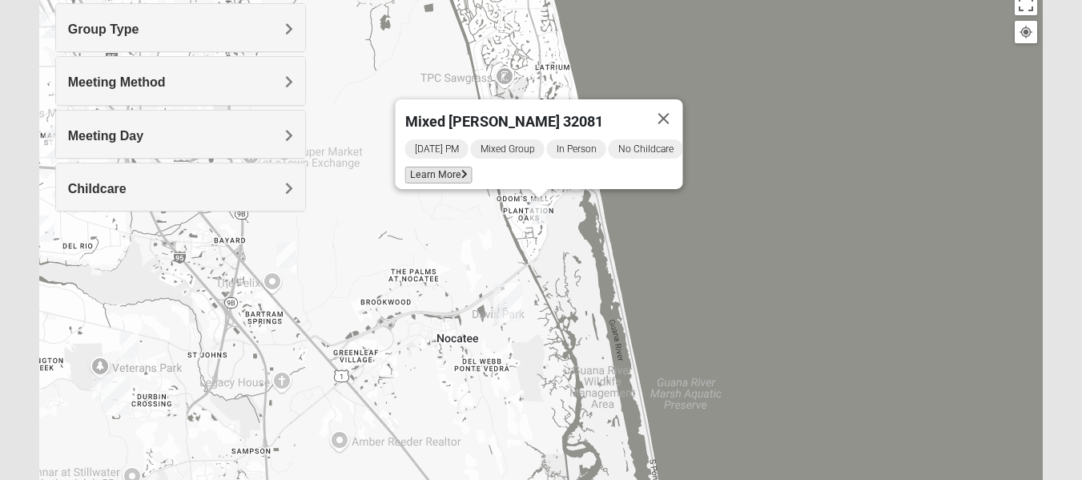
click at [445, 169] on span "Learn More" at bounding box center [437, 175] width 67 height 17
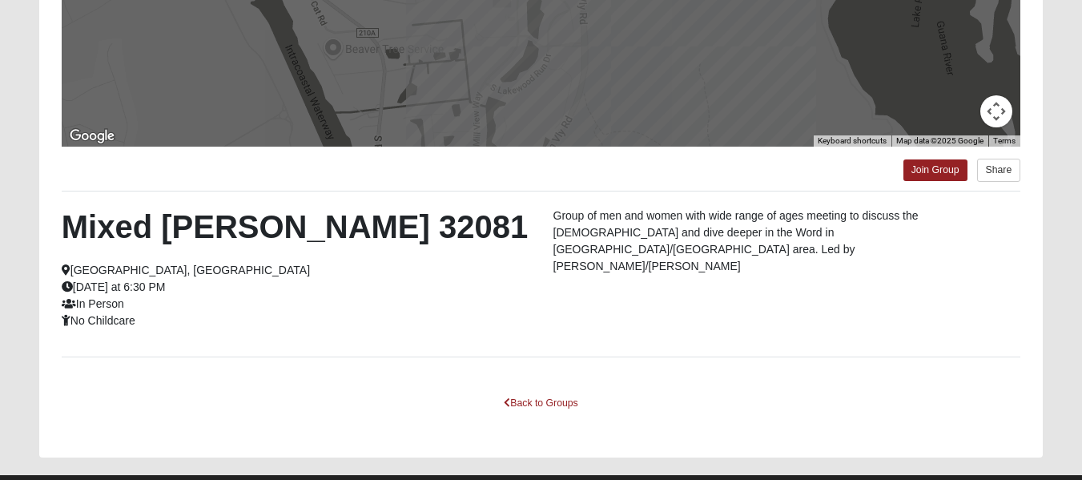
scroll to position [350, 0]
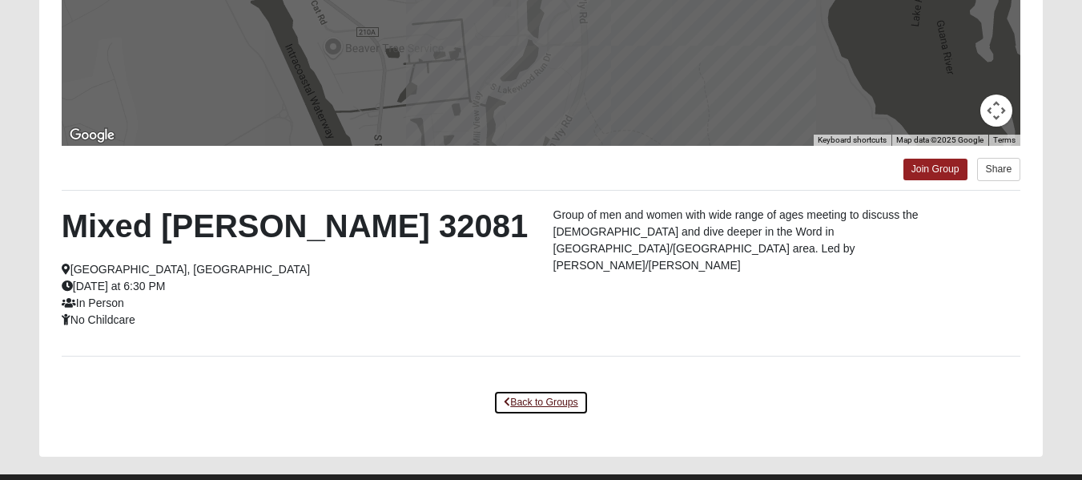
click at [557, 408] on link "Back to Groups" at bounding box center [540, 402] width 95 height 25
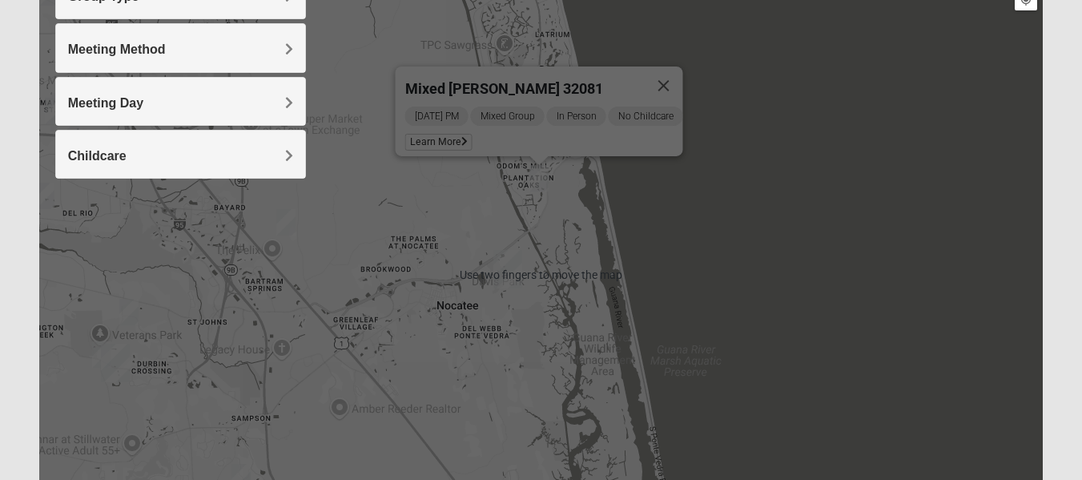
scroll to position [222, 0]
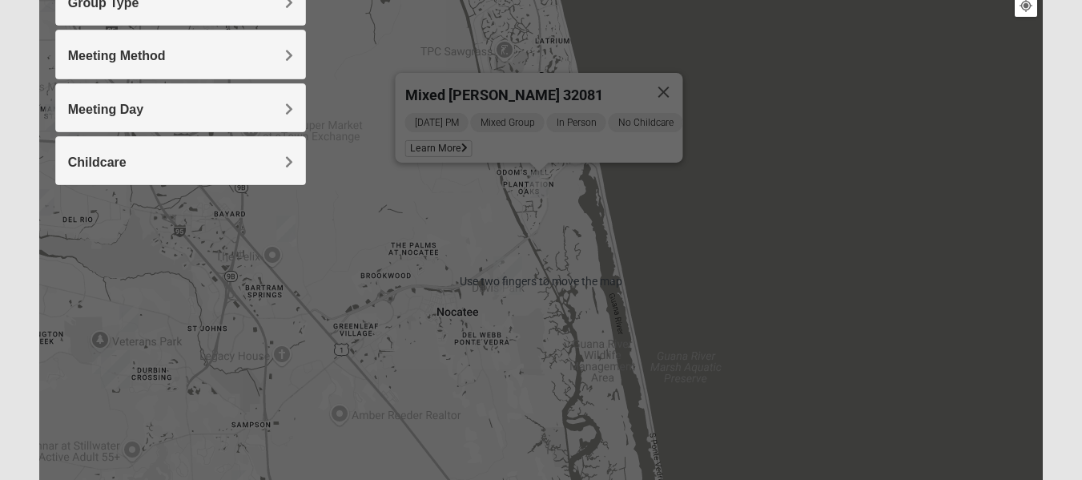
click at [581, 315] on div "Mixed [PERSON_NAME] 32081 [DATE] PM Mixed Group In Person No Childcare Learn Mo…" at bounding box center [541, 281] width 1004 height 641
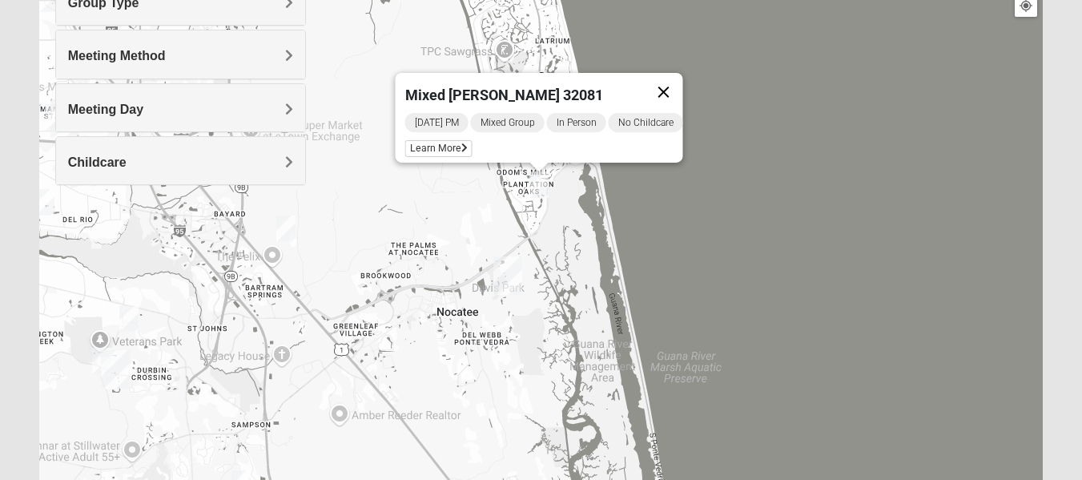
click at [666, 86] on button "Close" at bounding box center [663, 92] width 38 height 38
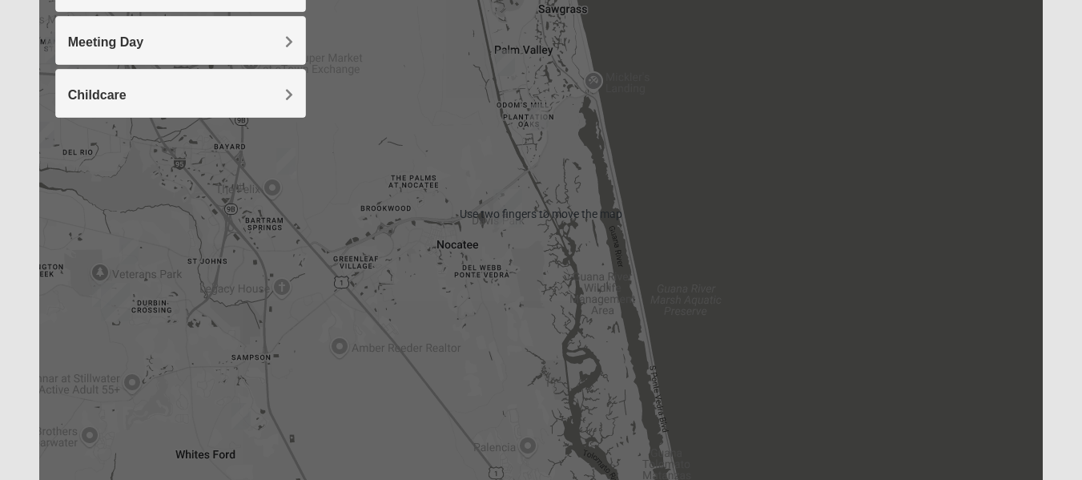
scroll to position [278, 0]
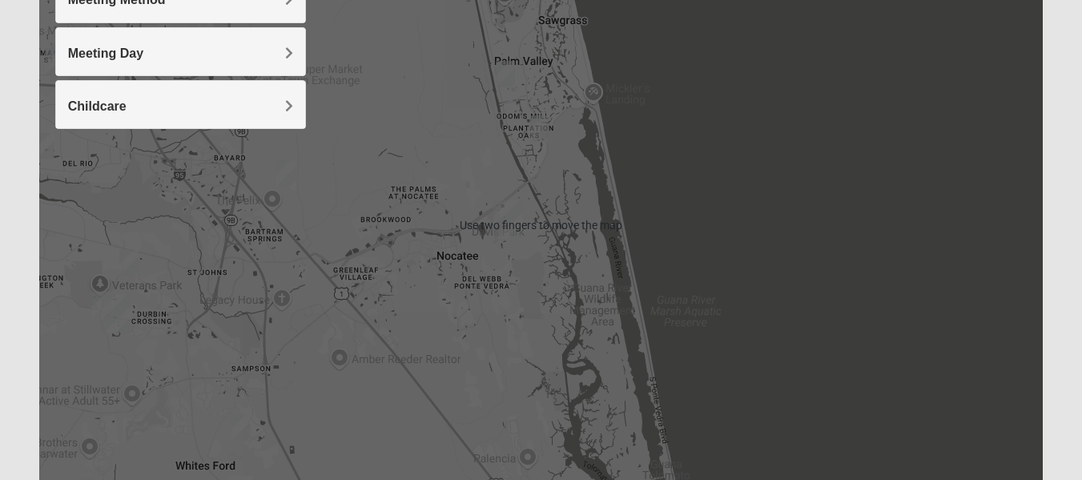
click at [276, 175] on img "Mixed Remley 32081" at bounding box center [286, 172] width 32 height 39
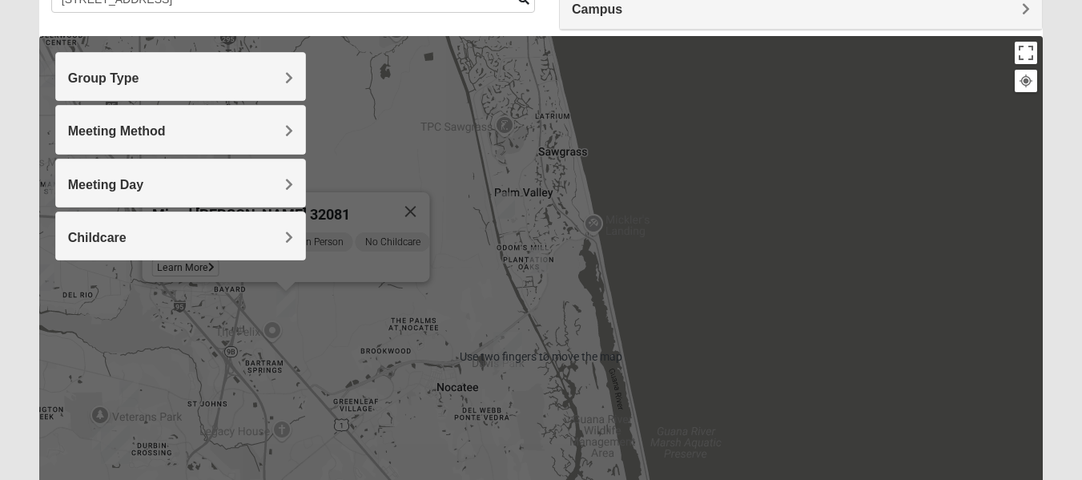
scroll to position [160, 0]
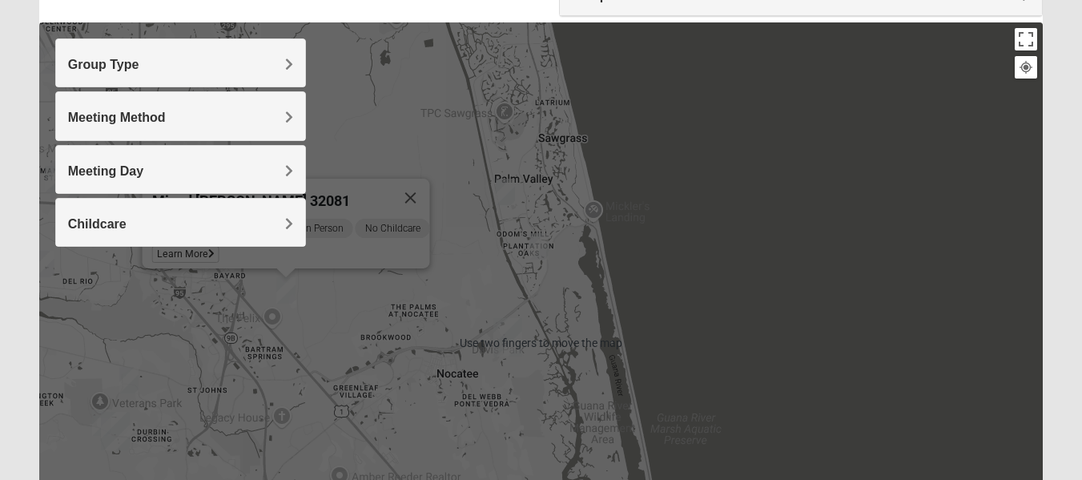
click at [371, 185] on div "Mixed [PERSON_NAME] 32081" at bounding box center [270, 198] width 239 height 38
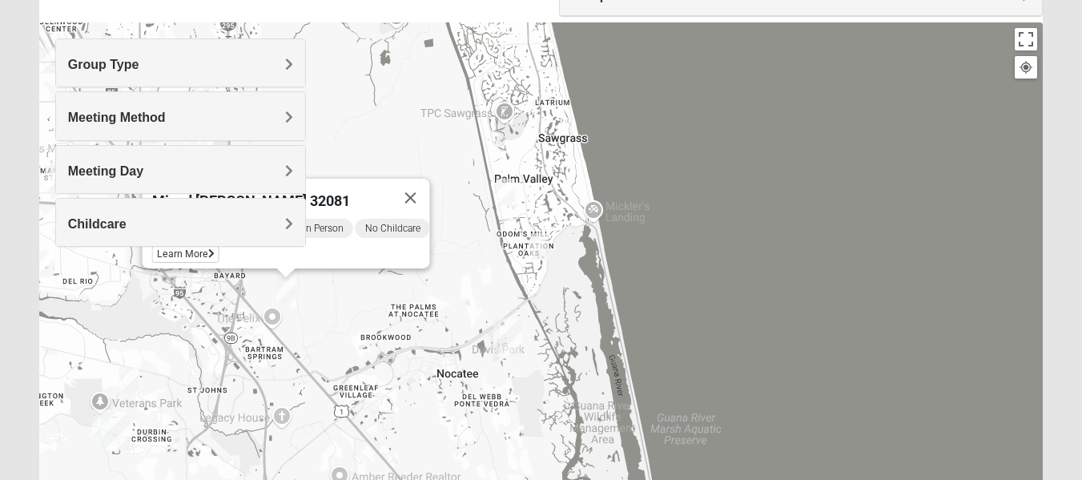
click at [191, 262] on div "Group Type Mixed Group Men Only Women Only 1825 Meeting Method In Person Online…" at bounding box center [180, 150] width 251 height 224
click at [187, 260] on div "Group Type Mixed Group Men Only Women Only 1825 Meeting Method In Person Online…" at bounding box center [180, 150] width 251 height 224
click at [186, 248] on div "Group Type Mixed Group Men Only Women Only 1825 Meeting Method In Person Online…" at bounding box center [180, 150] width 251 height 224
click at [186, 251] on div "Group Type Mixed Group Men Only Women Only 1825 Meeting Method In Person Online…" at bounding box center [180, 150] width 251 height 224
click at [349, 300] on div "Mixed [PERSON_NAME] 32081 [DATE] PM Mixed Group In Person No Childcare Learn Mo…" at bounding box center [541, 342] width 1004 height 641
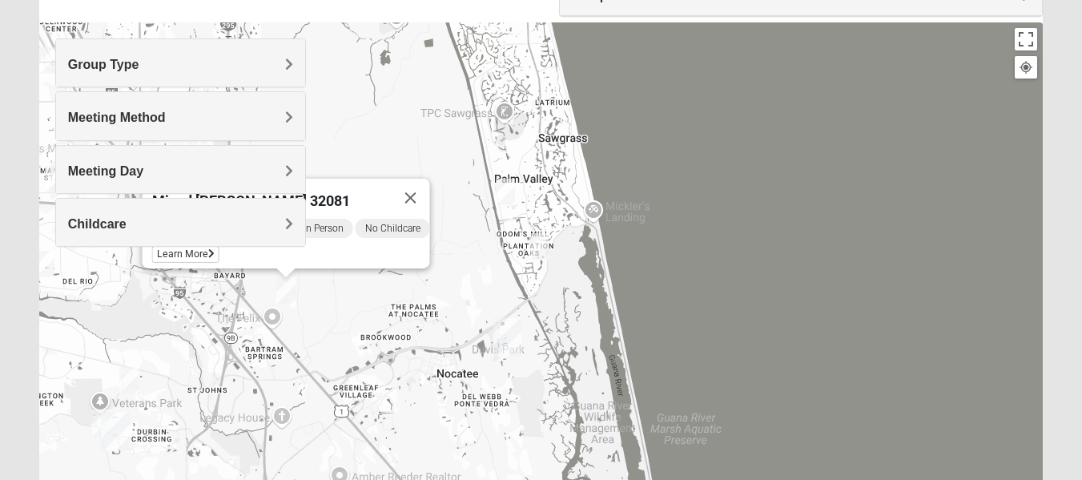
click at [290, 296] on img "Mixed Remley 32081" at bounding box center [286, 290] width 32 height 39
click at [423, 189] on button "Close" at bounding box center [410, 198] width 38 height 38
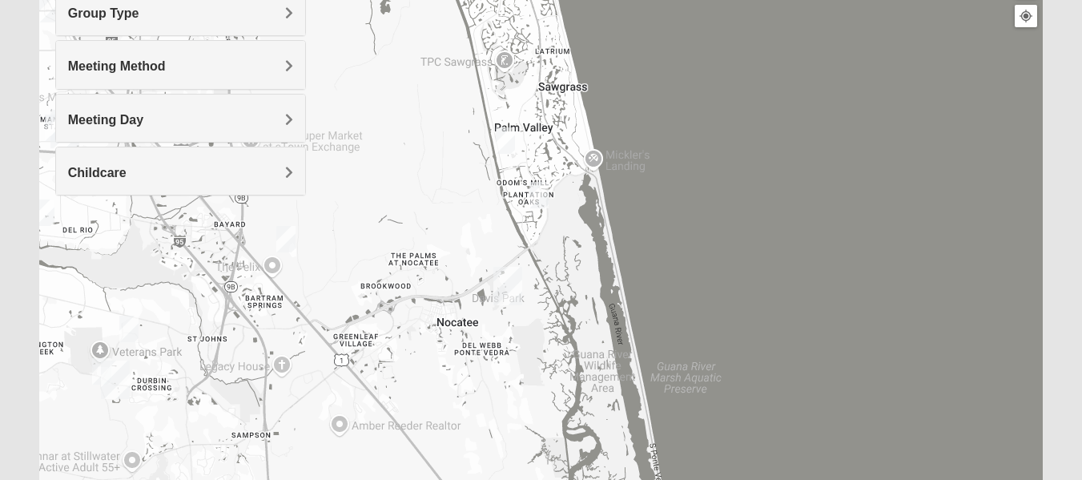
scroll to position [218, 0]
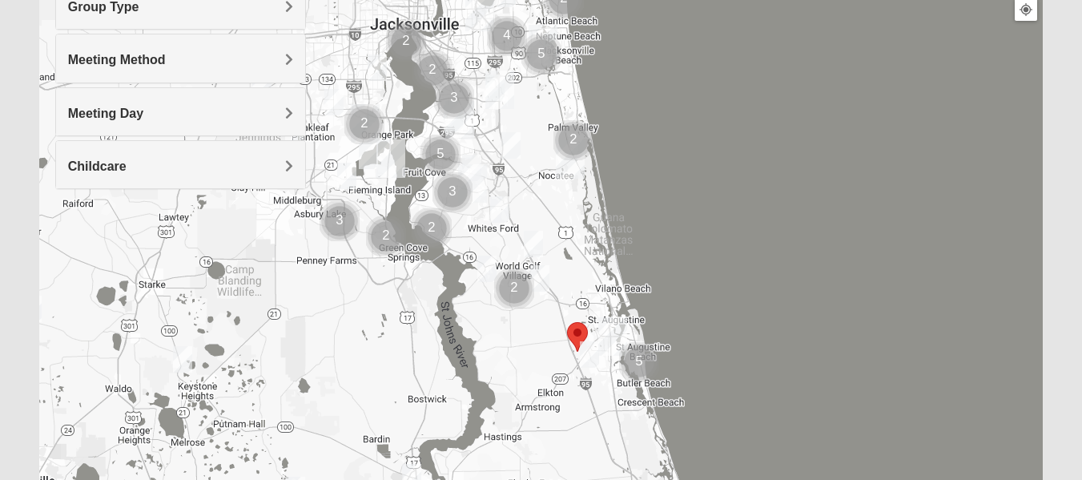
click at [577, 338] on img "Mixed McClellan 32086" at bounding box center [589, 354] width 32 height 39
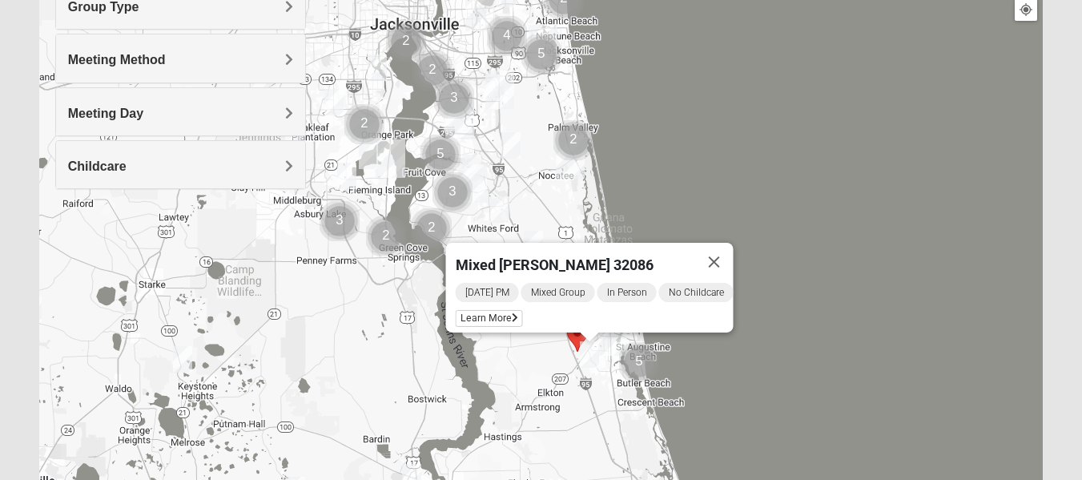
click at [722, 255] on button "Close" at bounding box center [713, 262] width 38 height 38
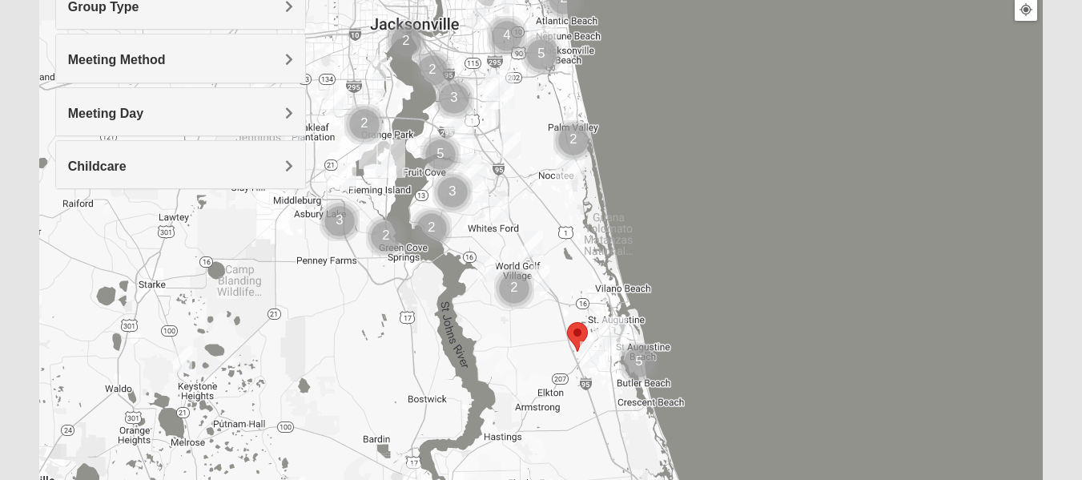
click at [593, 357] on img "St. Augustine (Coming Soon)" at bounding box center [613, 336] width 42 height 51
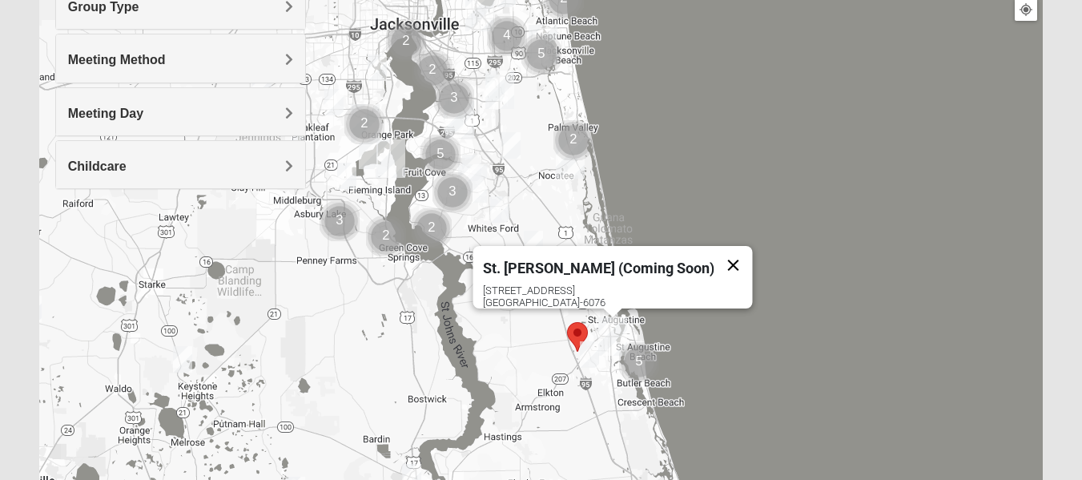
click at [714, 258] on button "Close" at bounding box center [733, 265] width 38 height 38
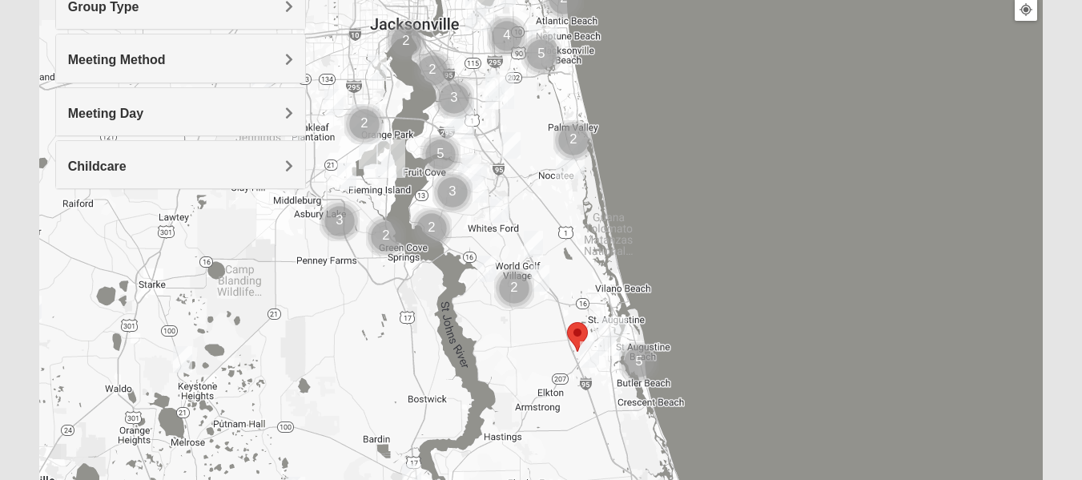
click at [619, 334] on img "St. Augustine (Coming Soon)" at bounding box center [613, 336] width 42 height 51
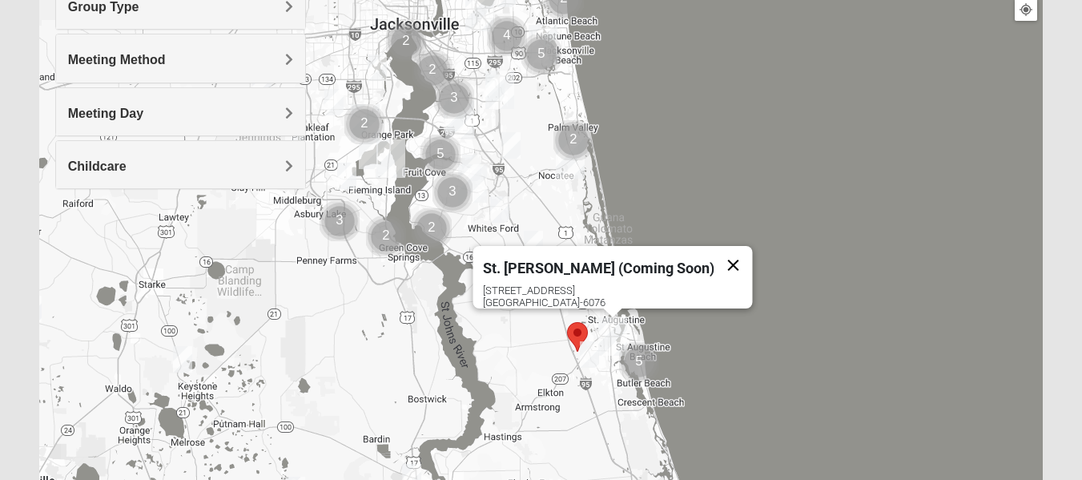
click at [714, 260] on button "Close" at bounding box center [733, 265] width 38 height 38
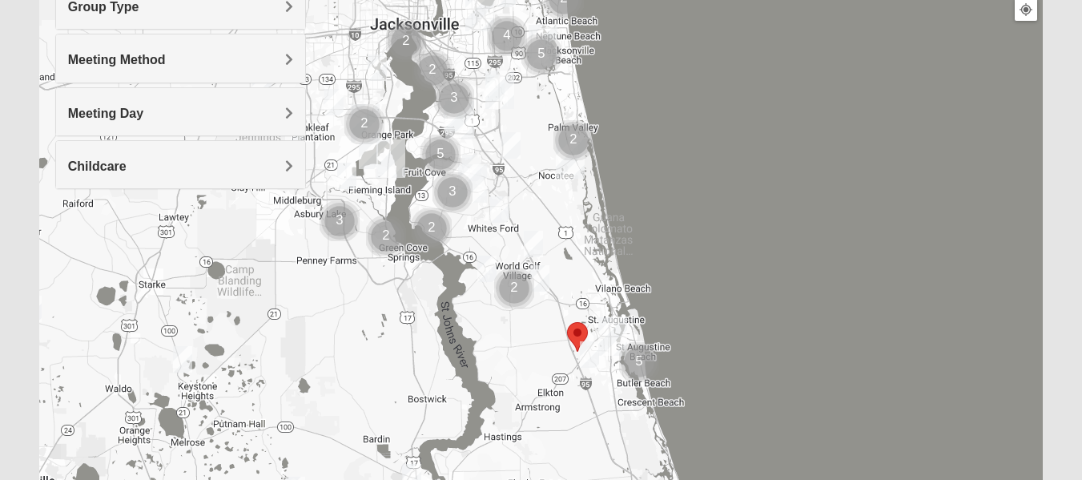
click at [590, 364] on img "Mixed McClellan 32086" at bounding box center [589, 354] width 32 height 39
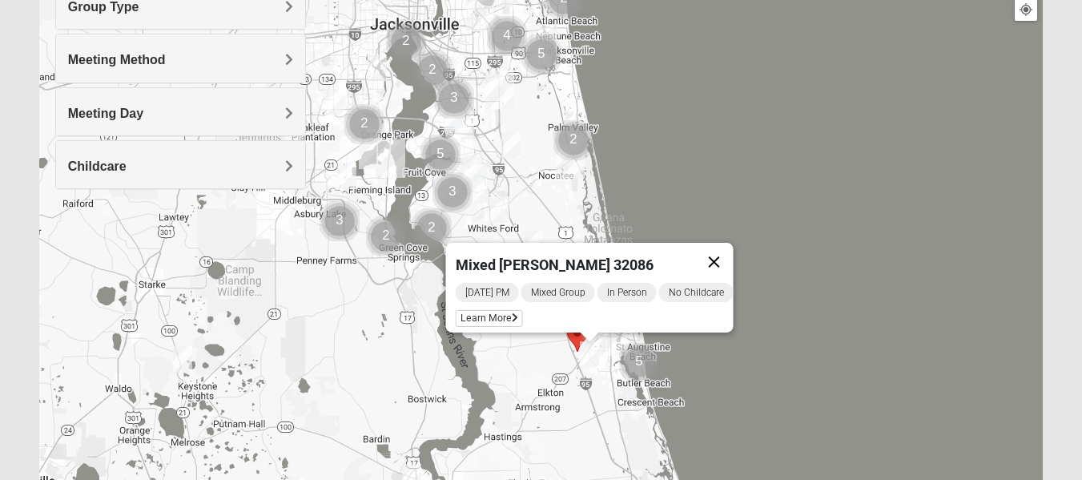
click at [723, 256] on button "Close" at bounding box center [713, 262] width 38 height 38
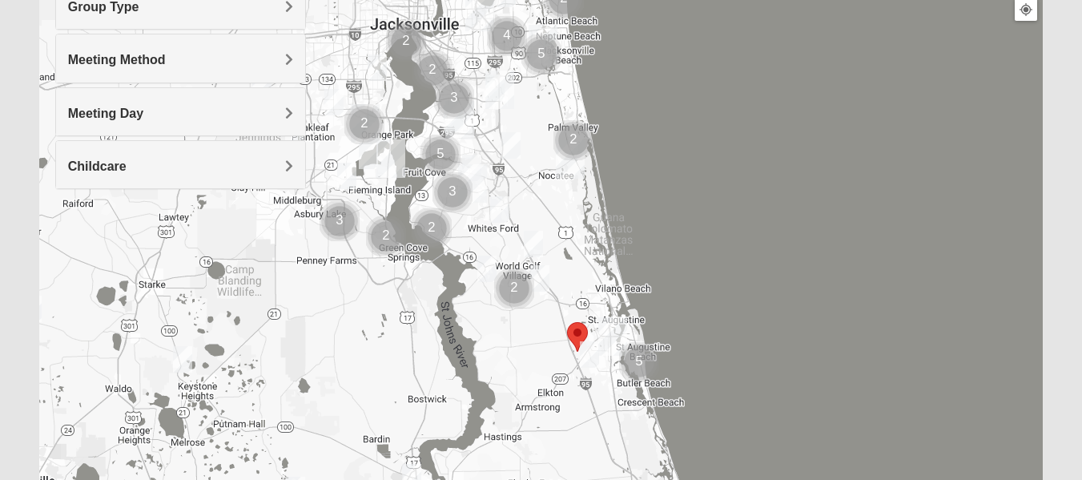
click at [636, 370] on img "Cluster of 5 groups" at bounding box center [639, 362] width 53 height 53
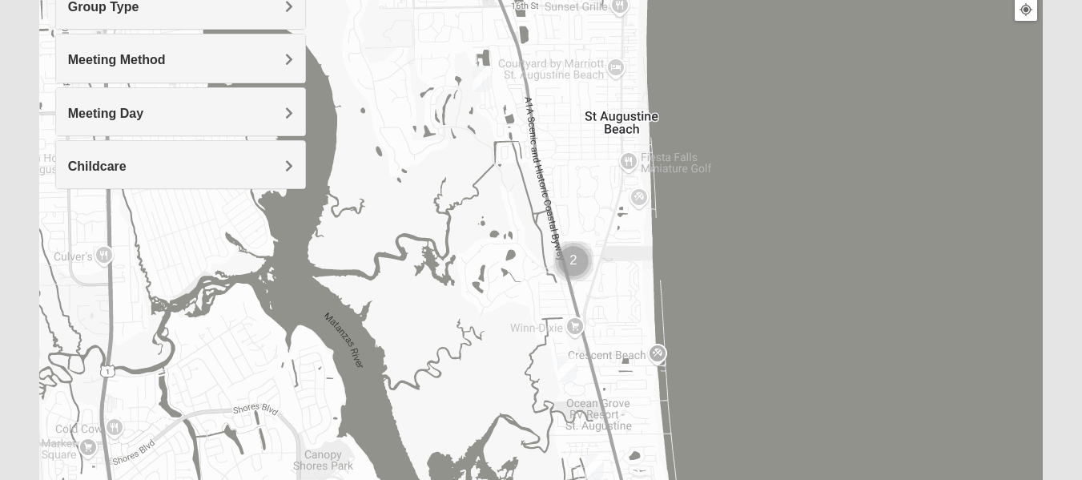
click at [577, 266] on img "Cluster of 2 groups" at bounding box center [573, 261] width 53 height 53
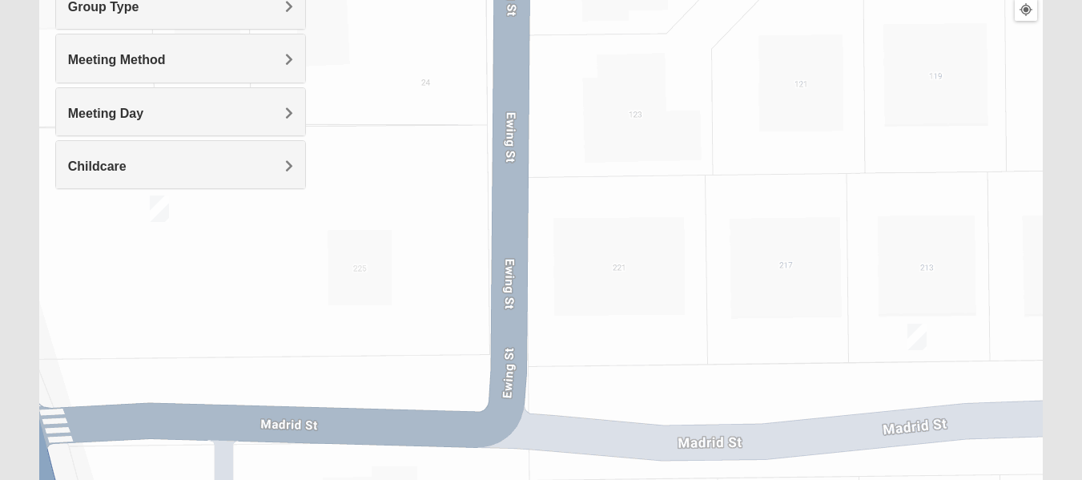
click at [932, 345] on img "Mixed West Tuesday 32080" at bounding box center [917, 336] width 32 height 39
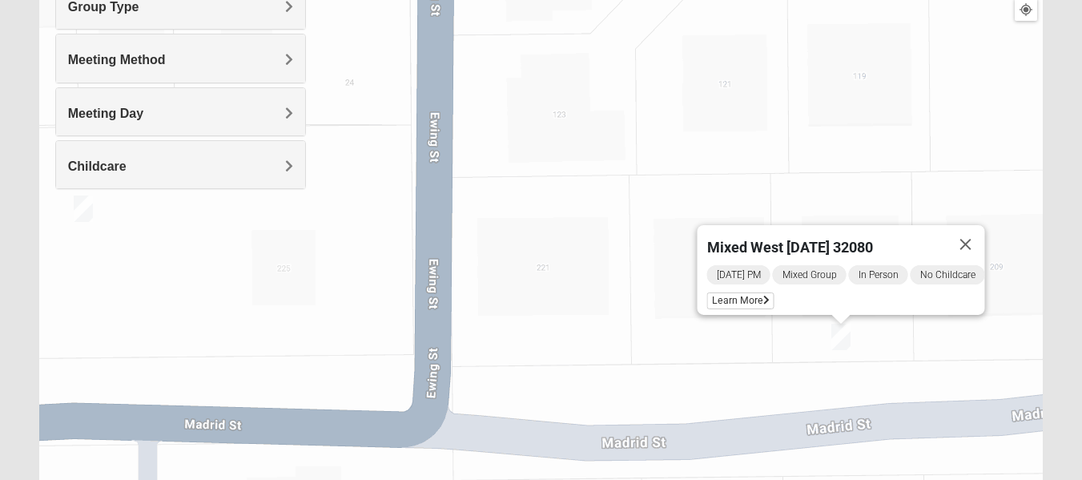
click at [82, 219] on img "Mixed West Wednesday 32080" at bounding box center [83, 208] width 32 height 39
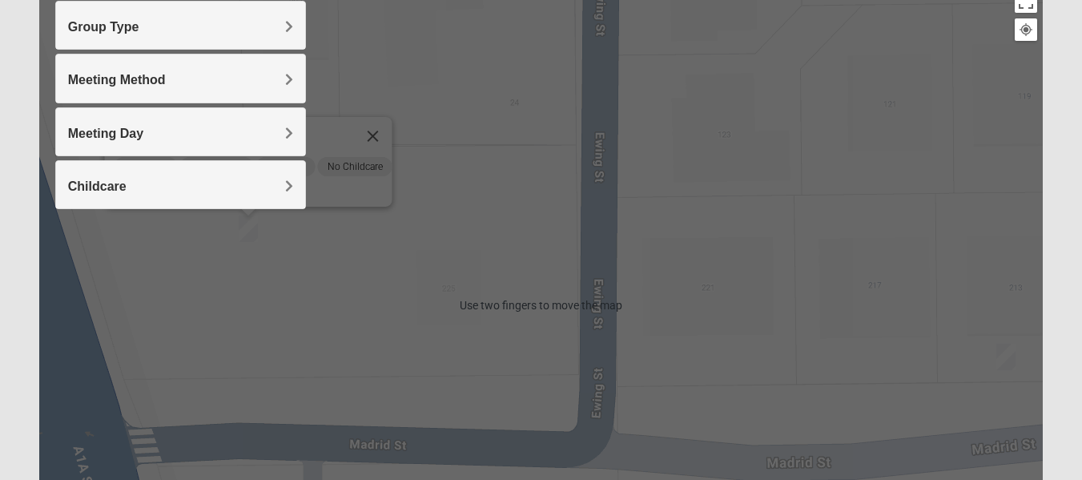
scroll to position [204, 0]
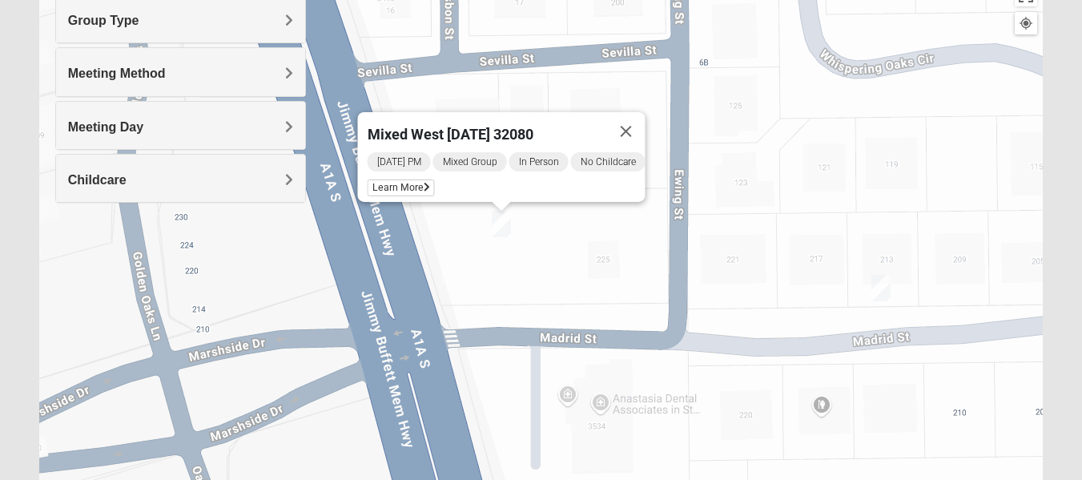
click at [883, 282] on img "Mixed West Tuesday 32080" at bounding box center [881, 287] width 32 height 39
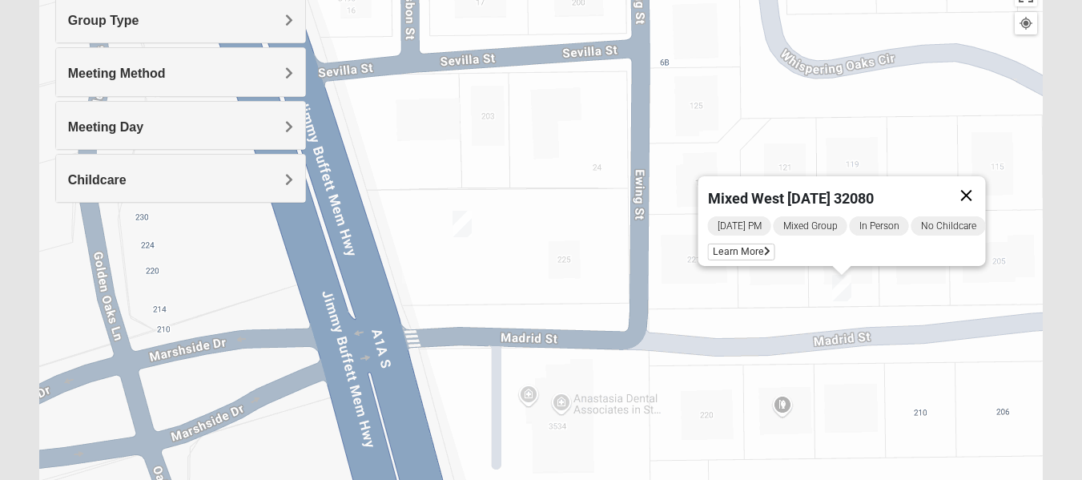
click at [985, 187] on button "Close" at bounding box center [966, 195] width 38 height 38
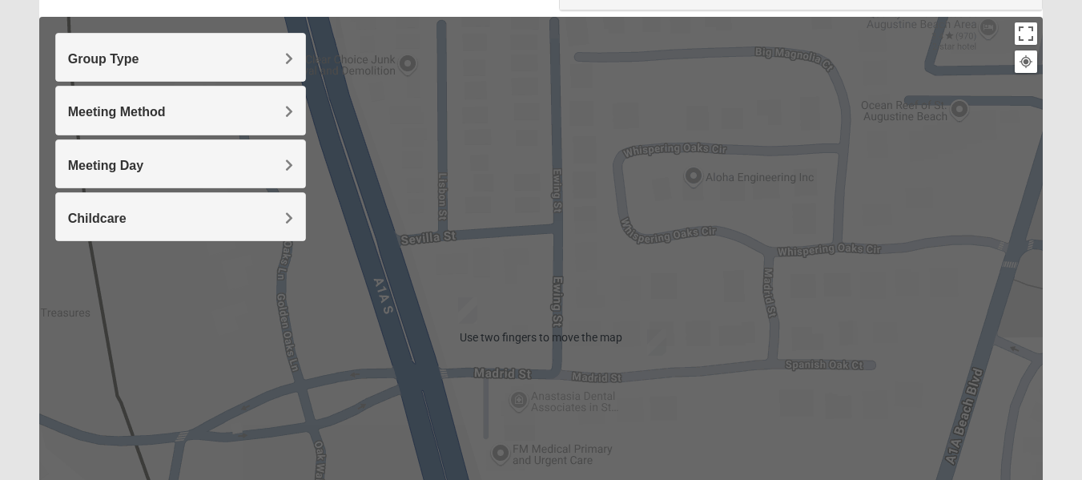
scroll to position [175, 0]
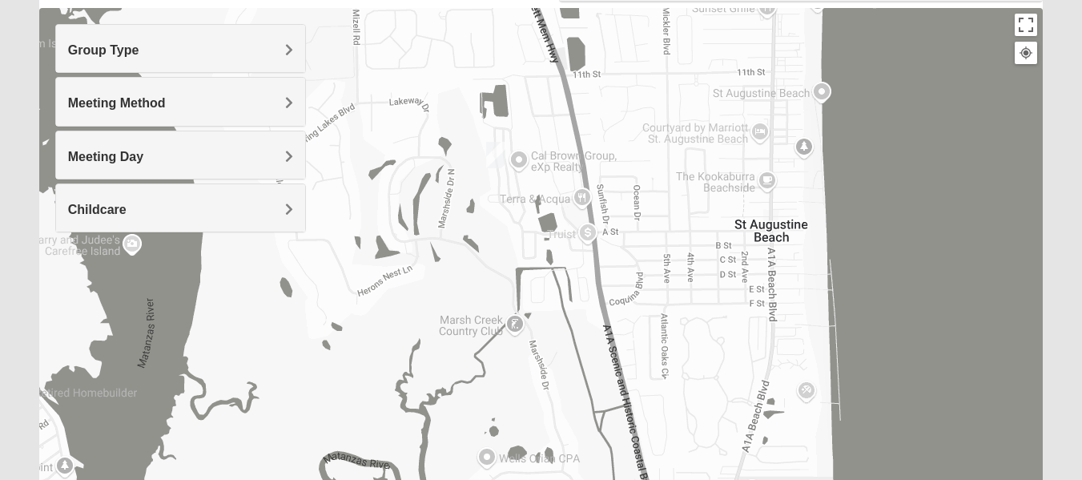
click at [488, 160] on img "Mixed Caple 32080" at bounding box center [496, 154] width 32 height 39
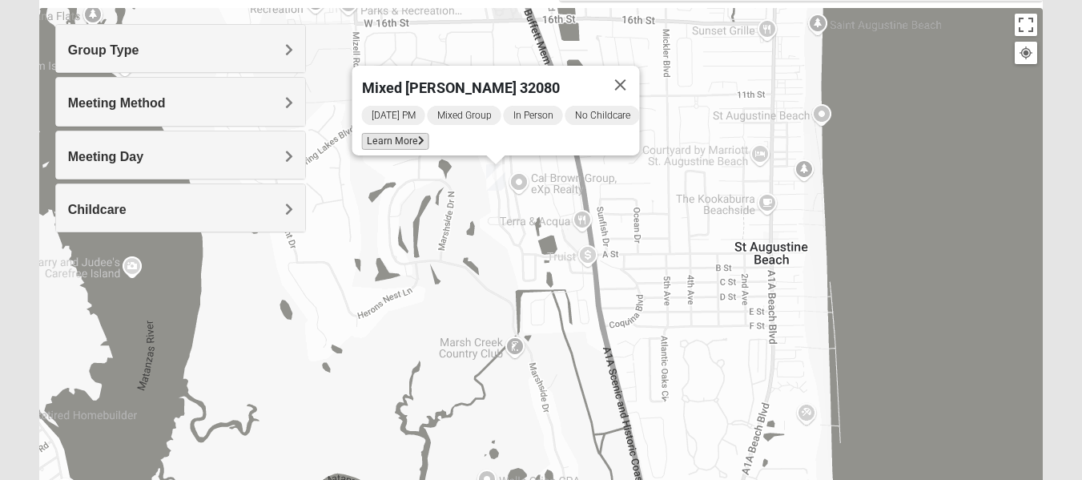
click at [398, 139] on span "Learn More" at bounding box center [394, 141] width 67 height 17
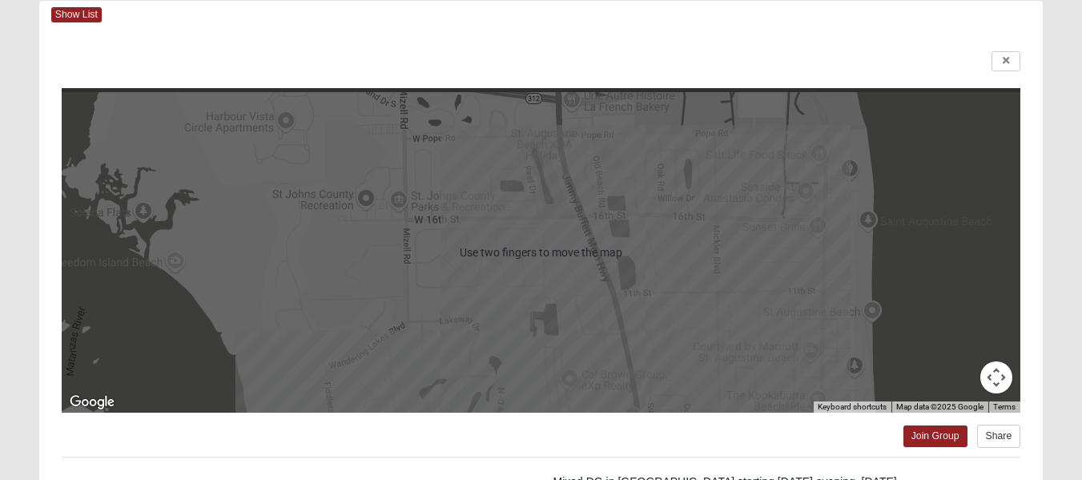
scroll to position [78, 0]
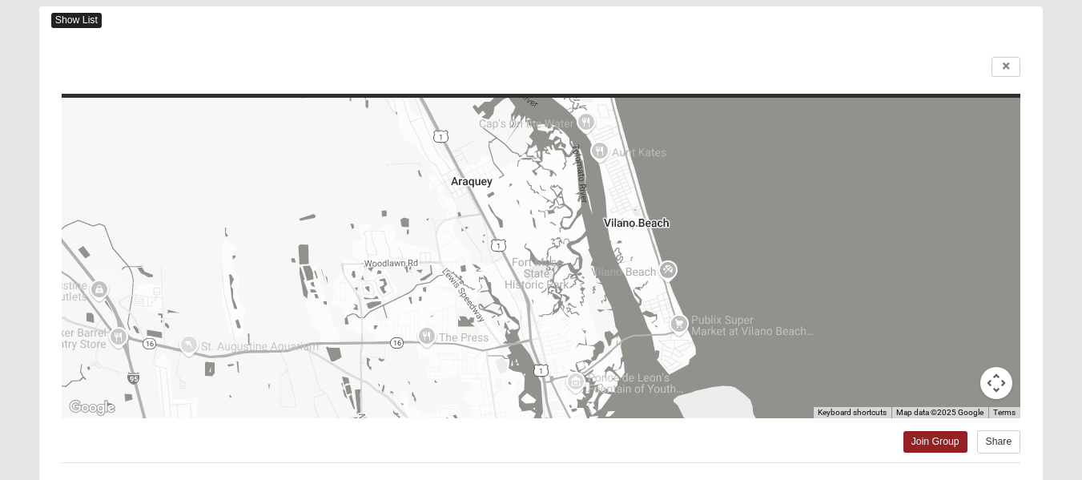
click at [93, 18] on span "Show List" at bounding box center [76, 20] width 50 height 15
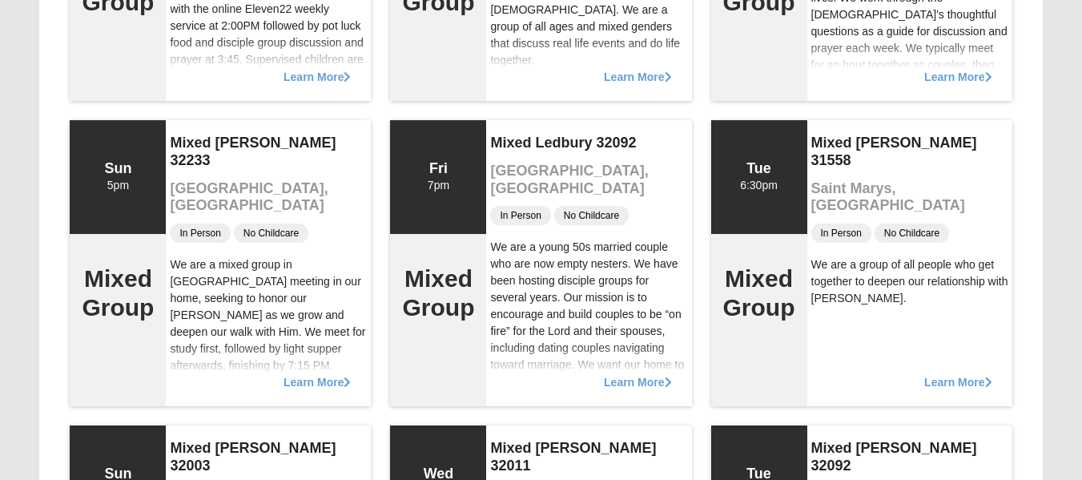
scroll to position [1314, 0]
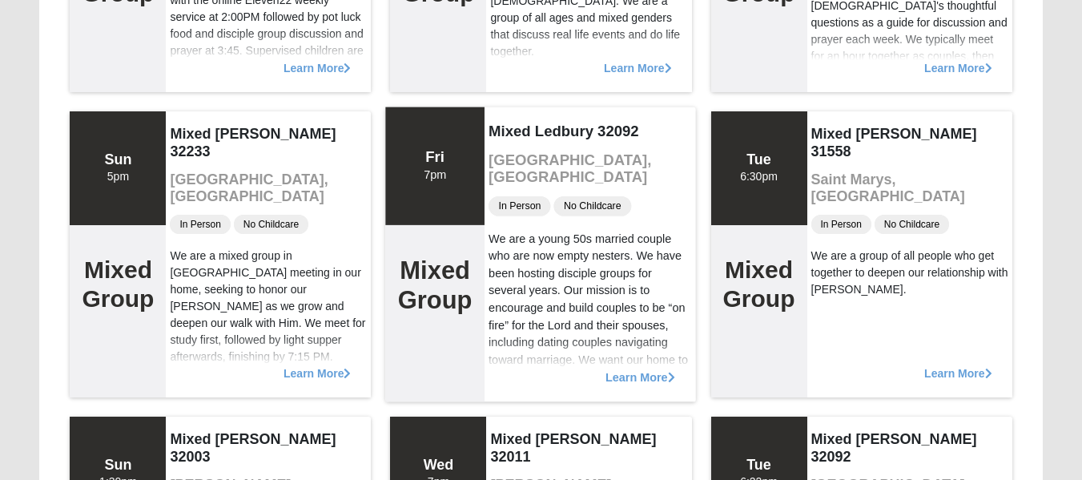
click at [642, 368] on span "Learn More" at bounding box center [641, 368] width 70 height 0
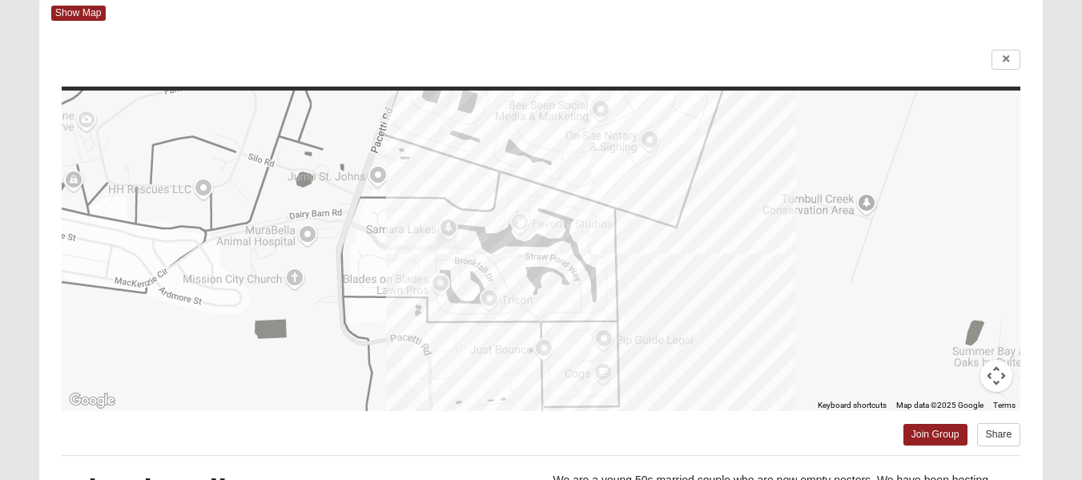
scroll to position [0, 0]
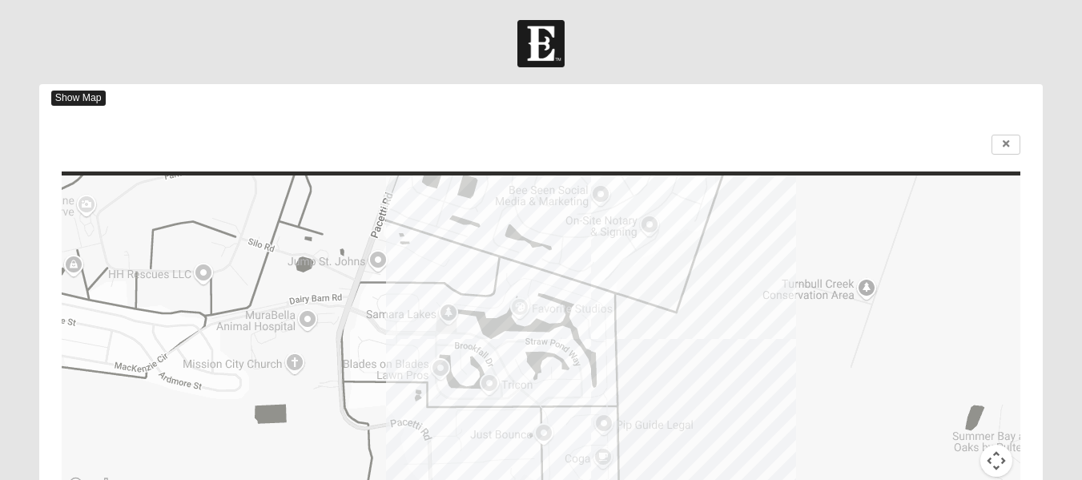
click at [78, 103] on span "Show Map" at bounding box center [78, 98] width 54 height 15
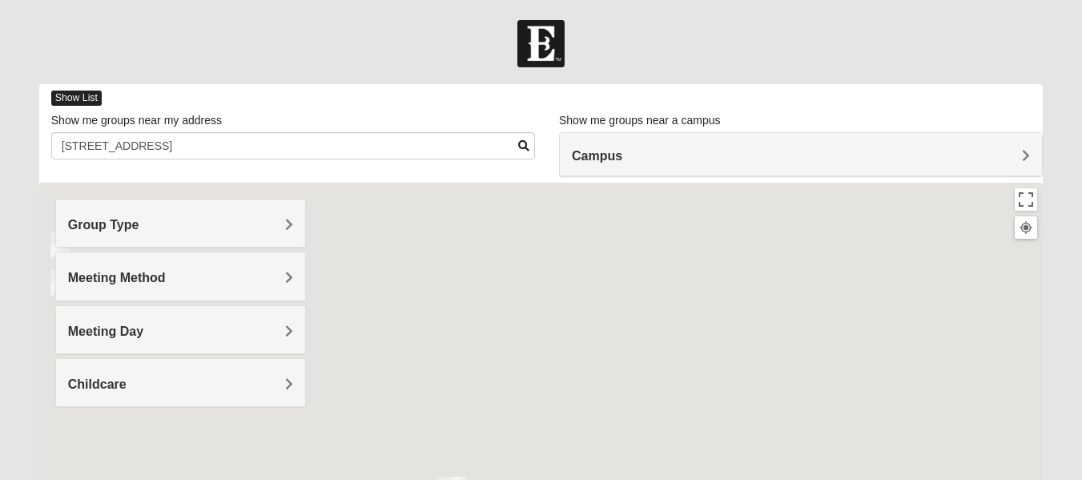
click at [82, 104] on span "Show List" at bounding box center [76, 98] width 50 height 15
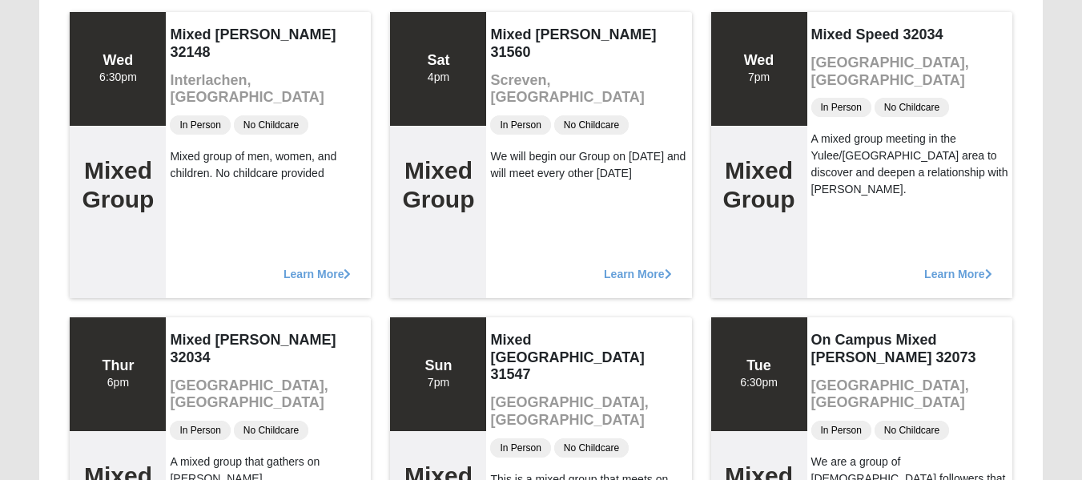
scroll to position [6908, 0]
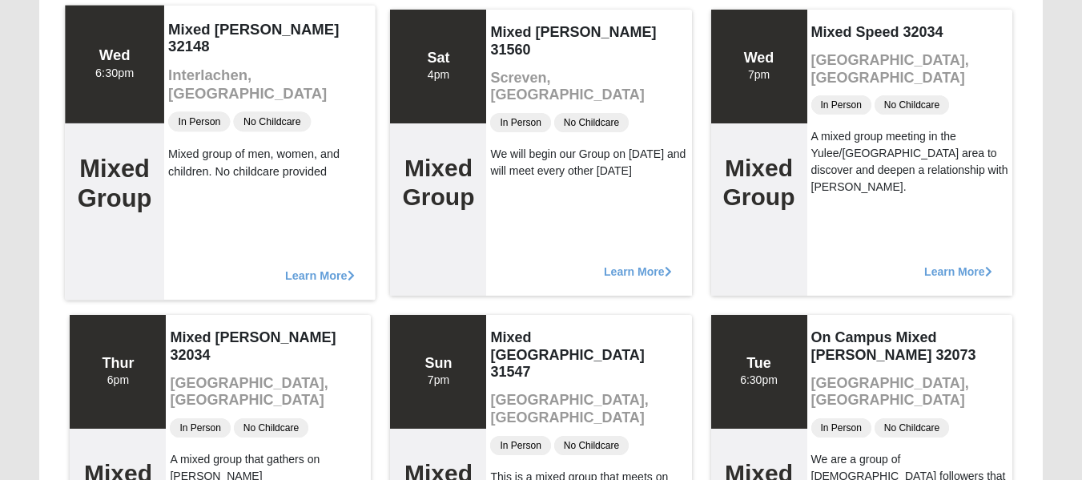
click at [310, 267] on span "Learn More" at bounding box center [320, 267] width 70 height 0
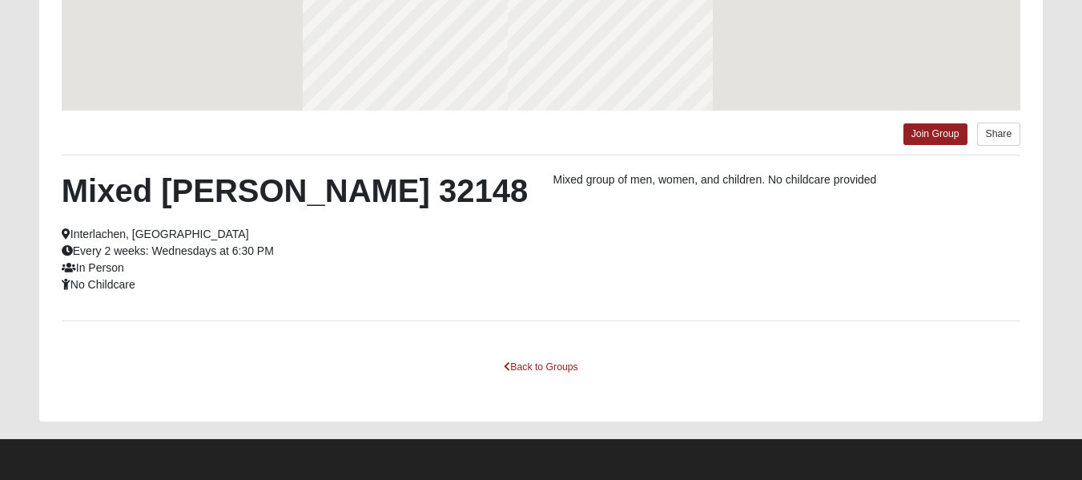
scroll to position [385, 0]
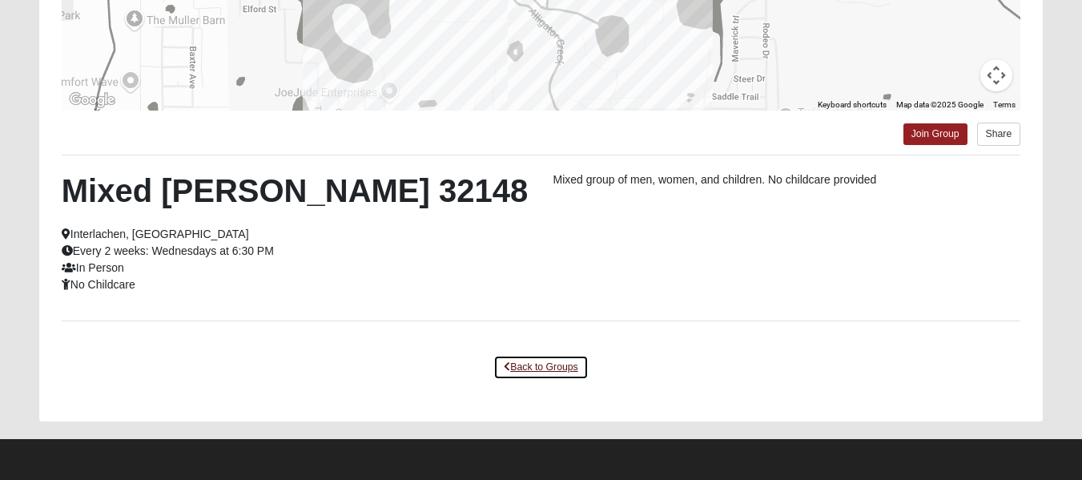
click at [569, 368] on link "Back to Groups" at bounding box center [540, 367] width 95 height 25
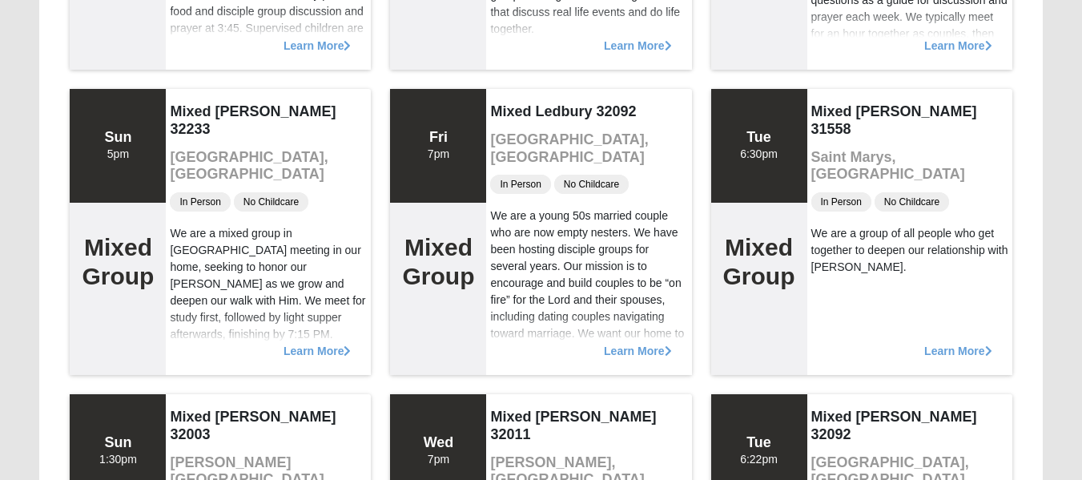
scroll to position [0, 0]
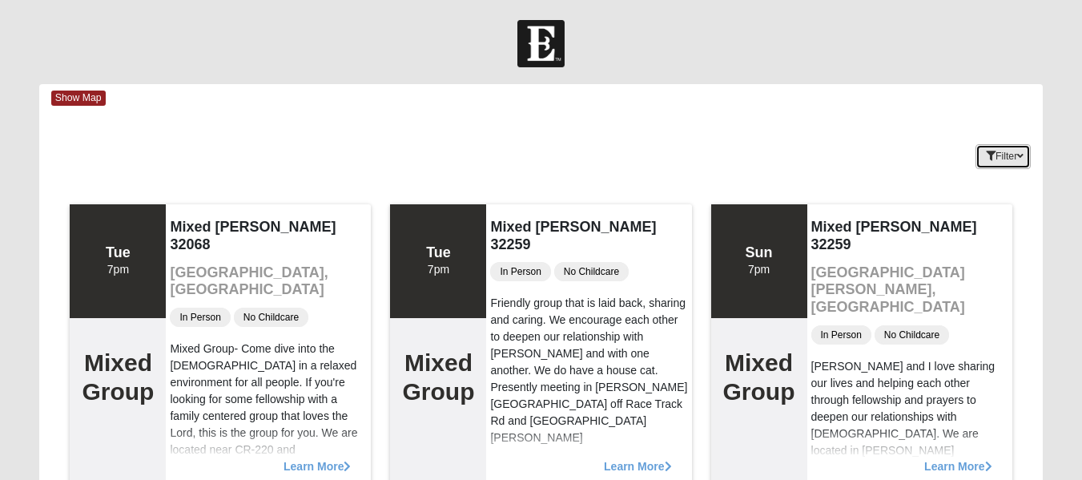
click at [1014, 169] on button "Filter" at bounding box center [1003, 156] width 55 height 25
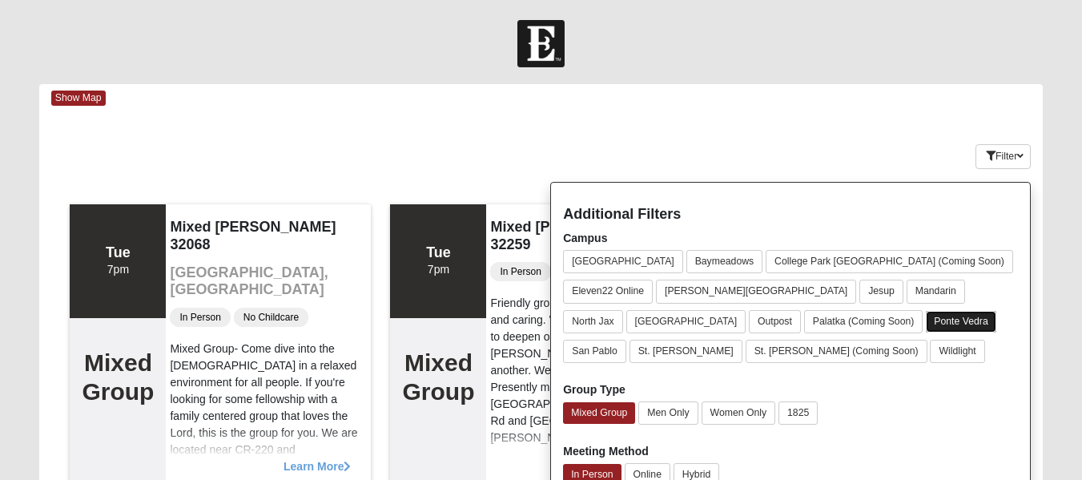
click at [926, 327] on button "Ponte Vedra" at bounding box center [961, 322] width 70 height 22
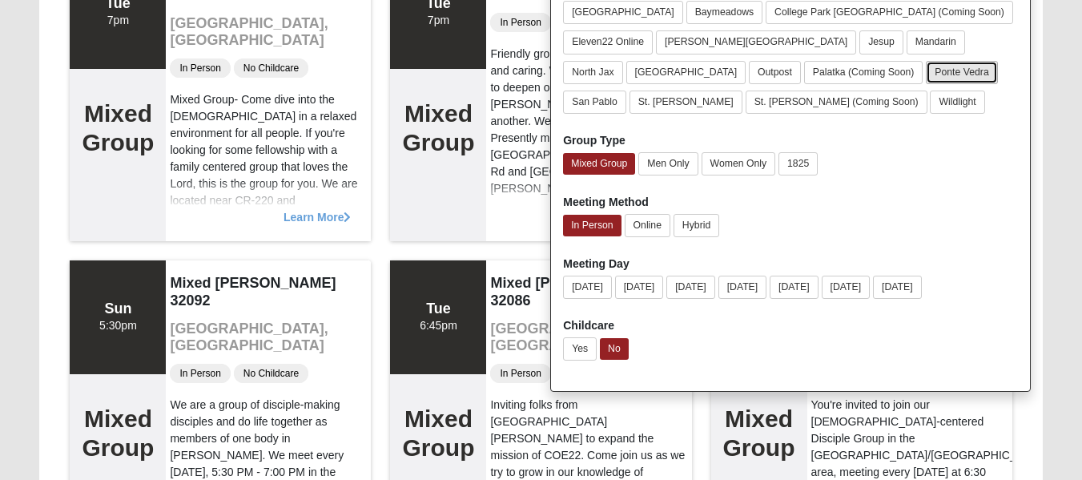
scroll to position [250, 0]
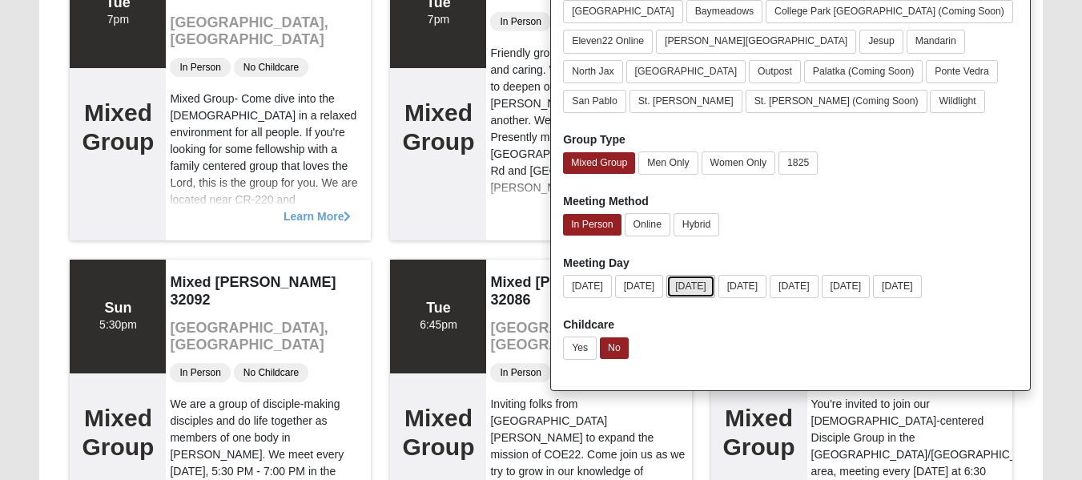
click at [706, 292] on button "[DATE]" at bounding box center [690, 286] width 49 height 23
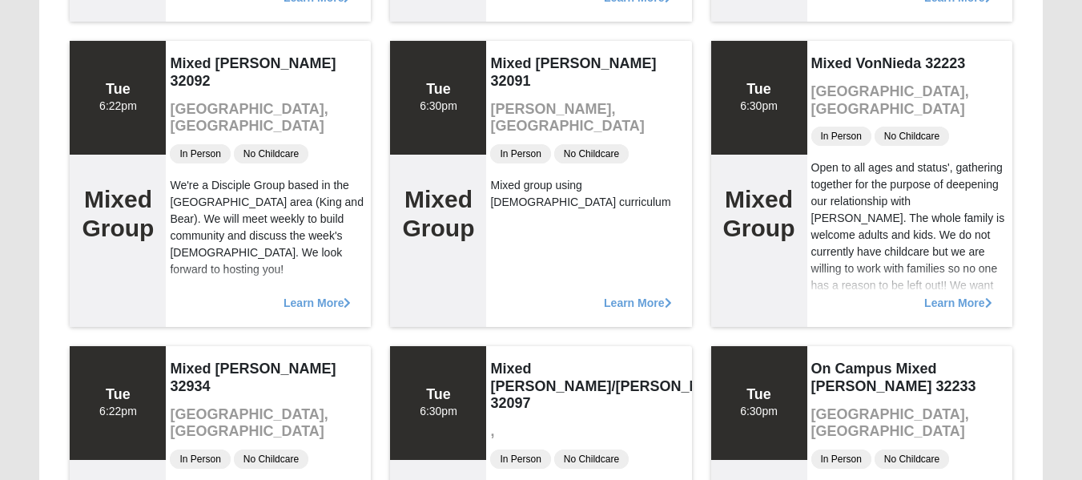
scroll to position [778, 0]
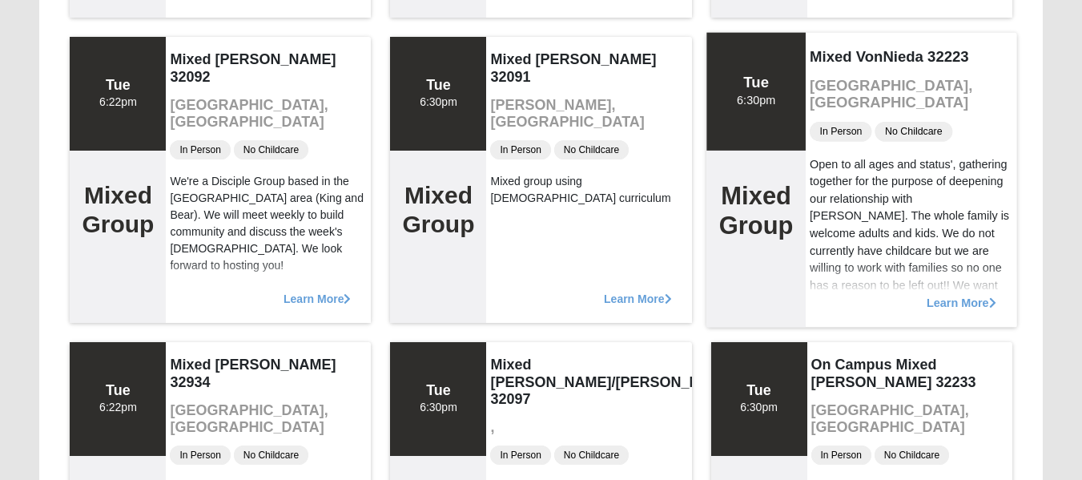
click at [960, 294] on span "Learn More" at bounding box center [961, 294] width 70 height 0
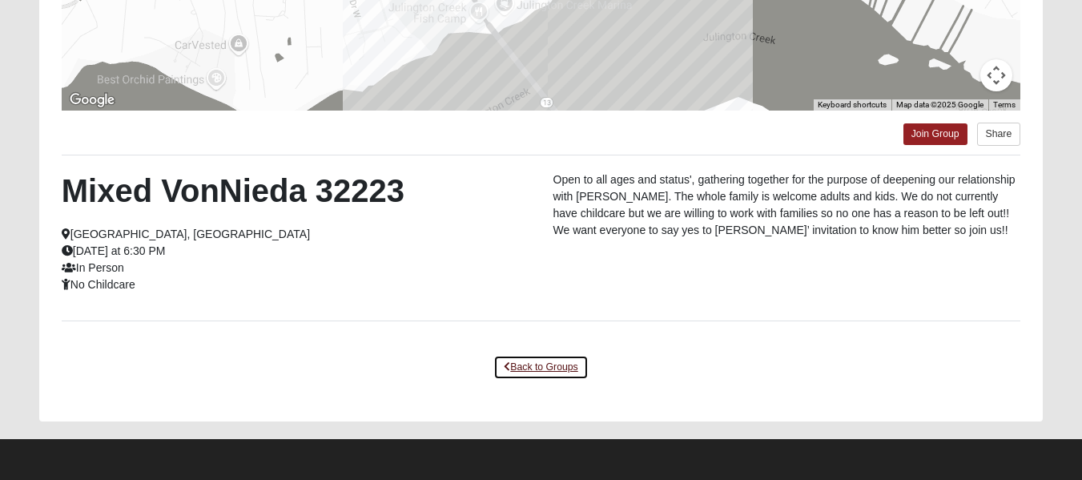
click at [575, 374] on link "Back to Groups" at bounding box center [540, 367] width 95 height 25
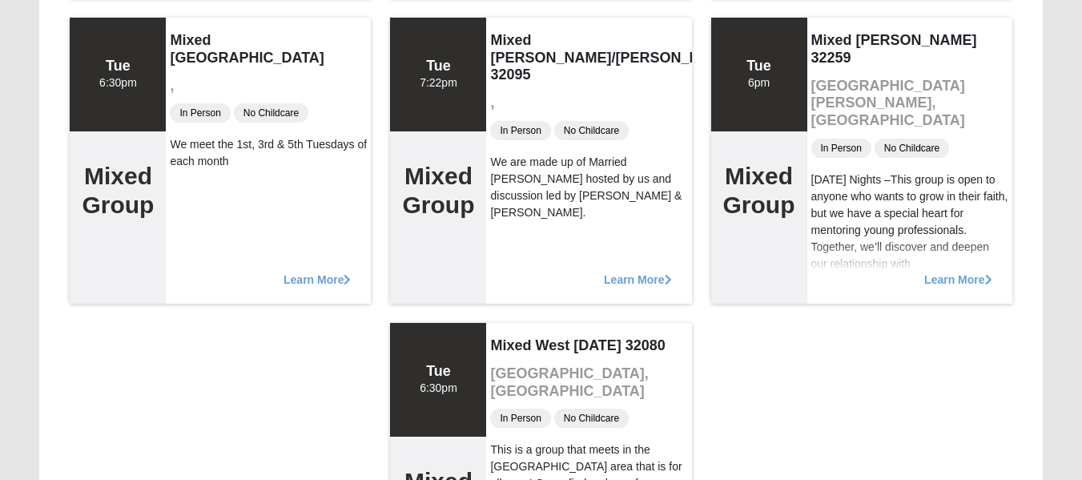
scroll to position [2623, 0]
